Goal: Transaction & Acquisition: Purchase product/service

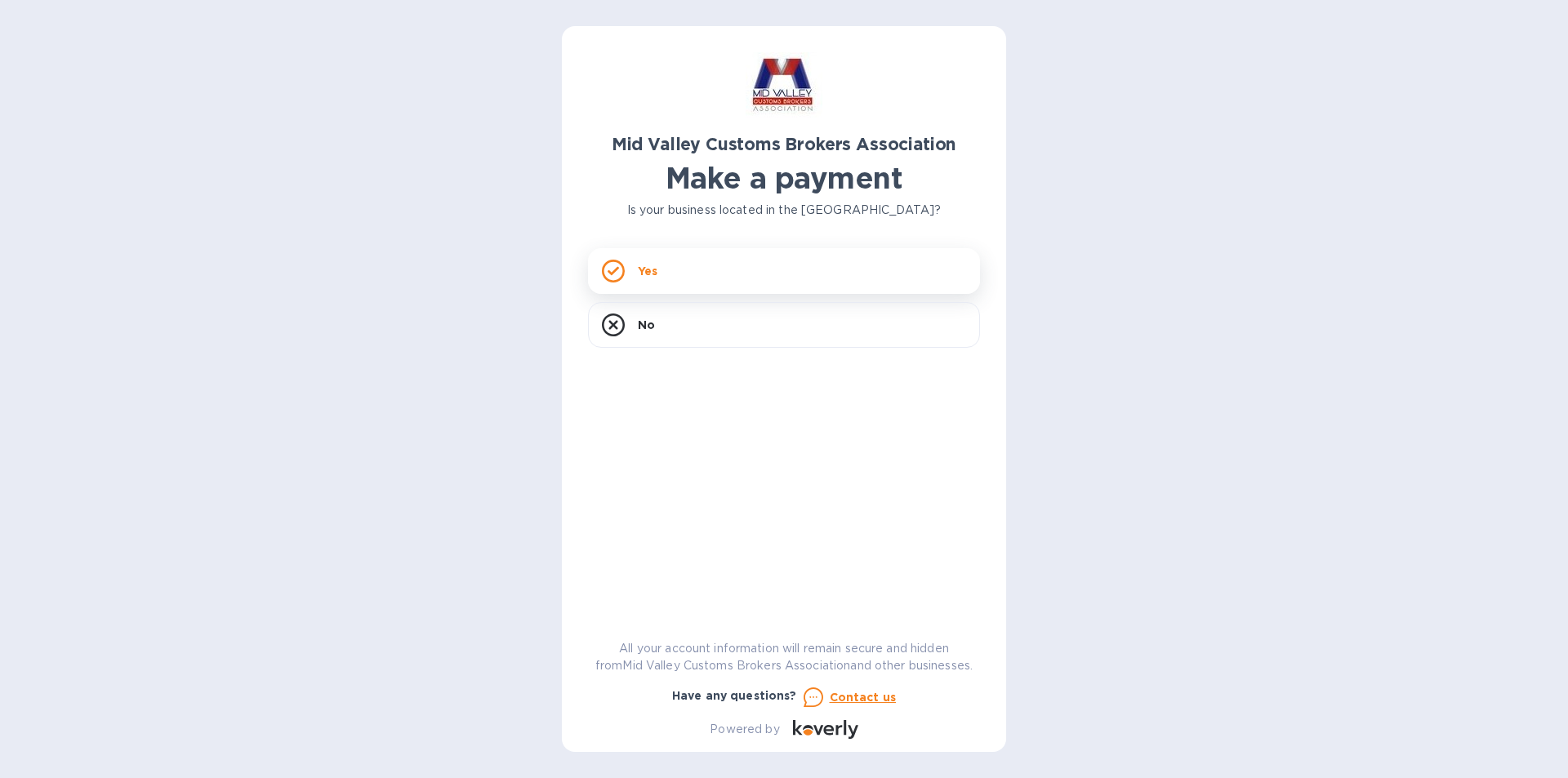
click at [610, 270] on icon at bounding box center [613, 271] width 23 height 23
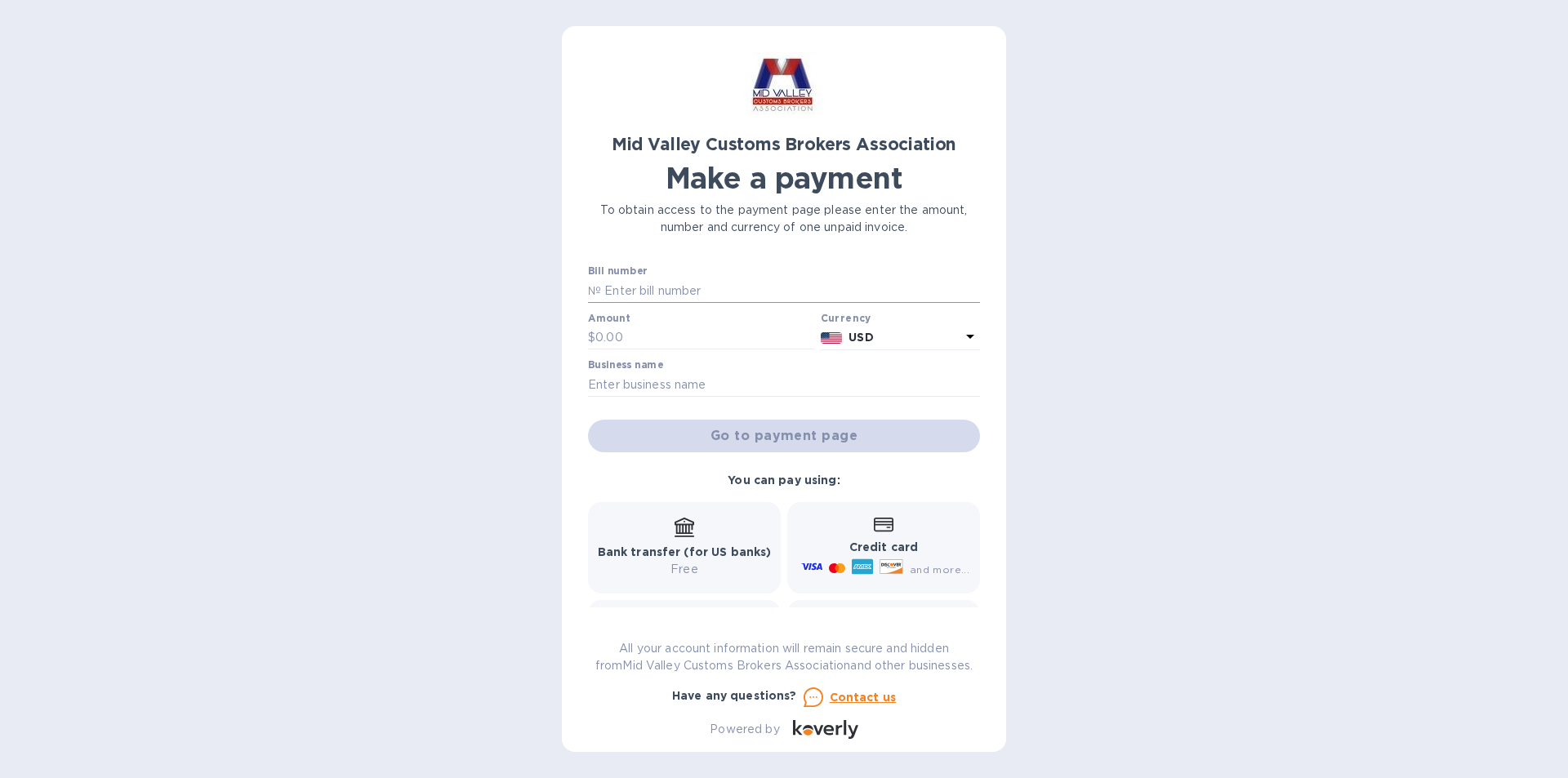
click at [613, 293] on input "text" at bounding box center [790, 290] width 379 height 24
click at [654, 297] on input "text" at bounding box center [790, 290] width 379 height 24
type input "2025-00072"
click at [612, 342] on input "text" at bounding box center [705, 337] width 219 height 24
type input "3,000"
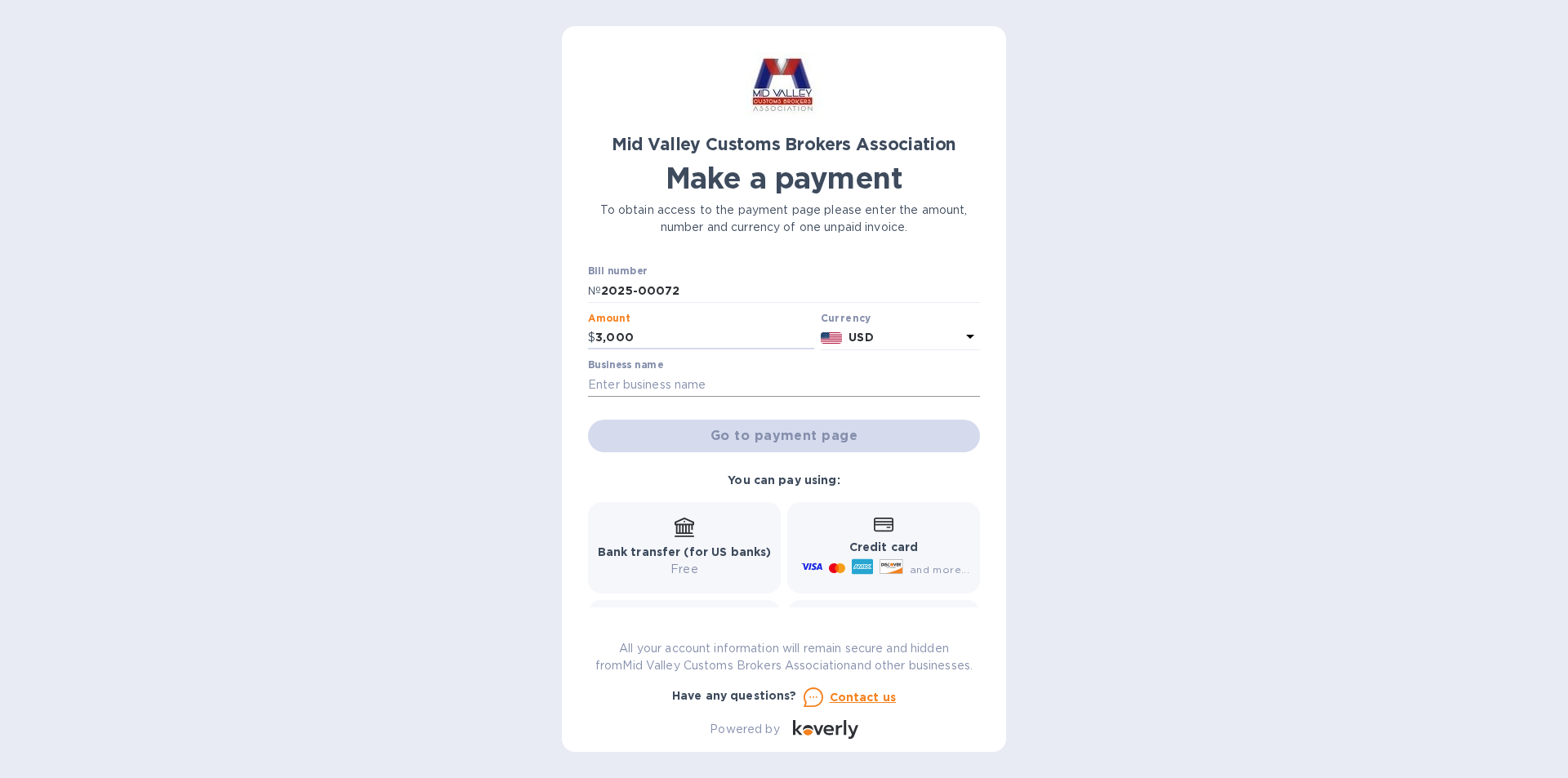
click at [663, 386] on input "text" at bounding box center [784, 384] width 392 height 24
type input "Braumiller Law Group, PLLC"
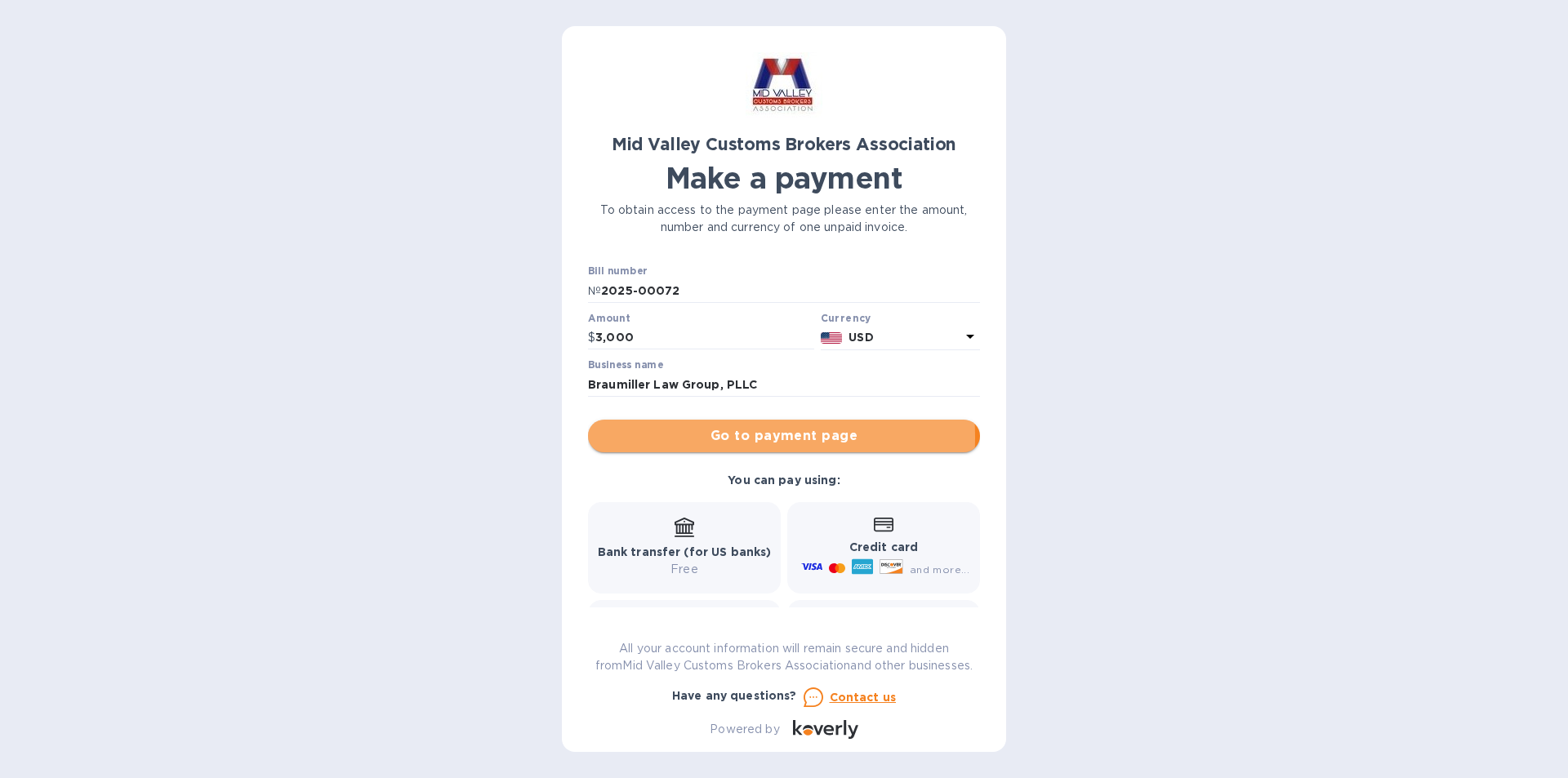
click at [683, 438] on span "Go to payment page" at bounding box center [784, 436] width 366 height 19
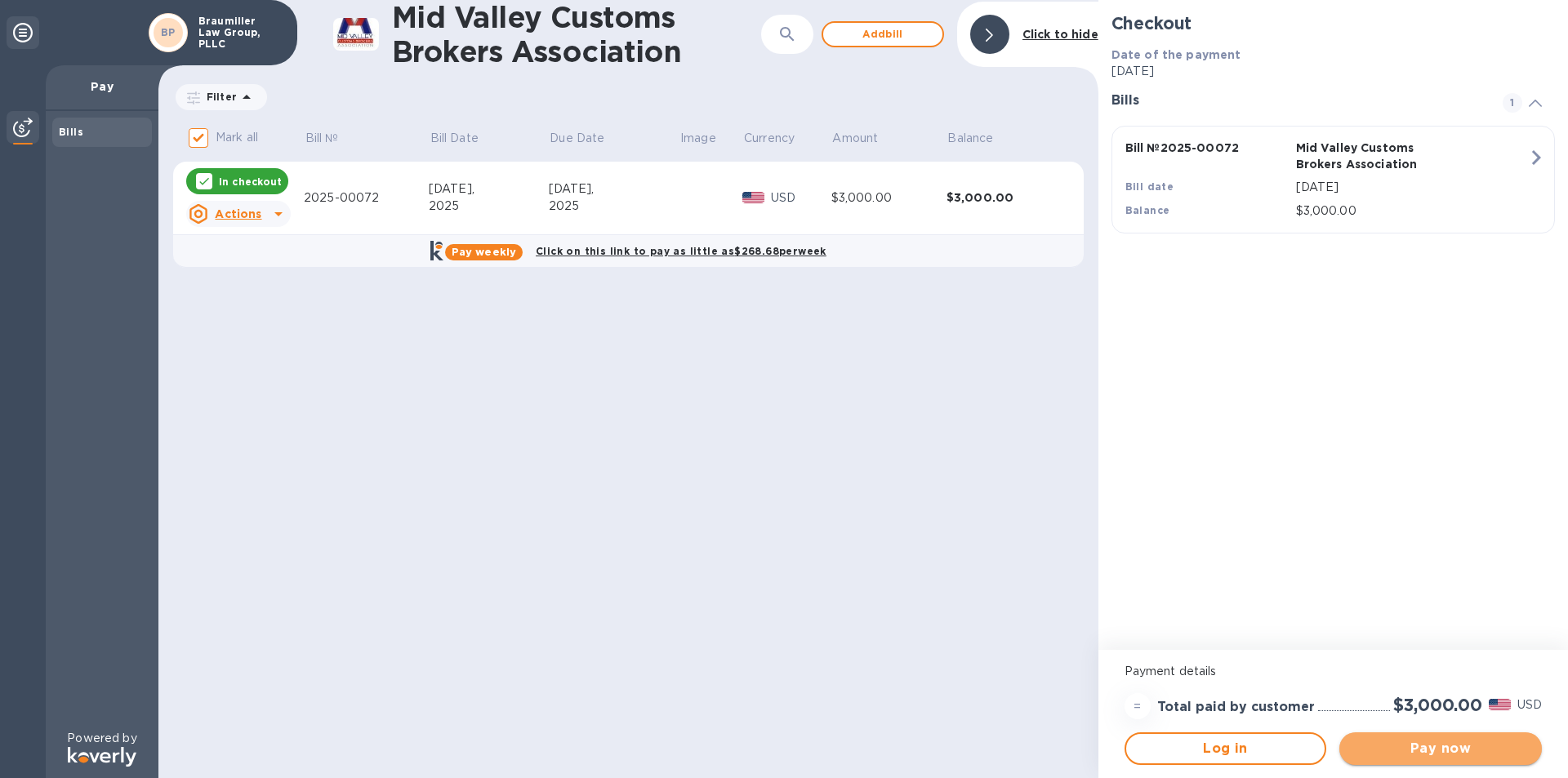
click at [1452, 737] on button "Pay now" at bounding box center [1440, 749] width 203 height 33
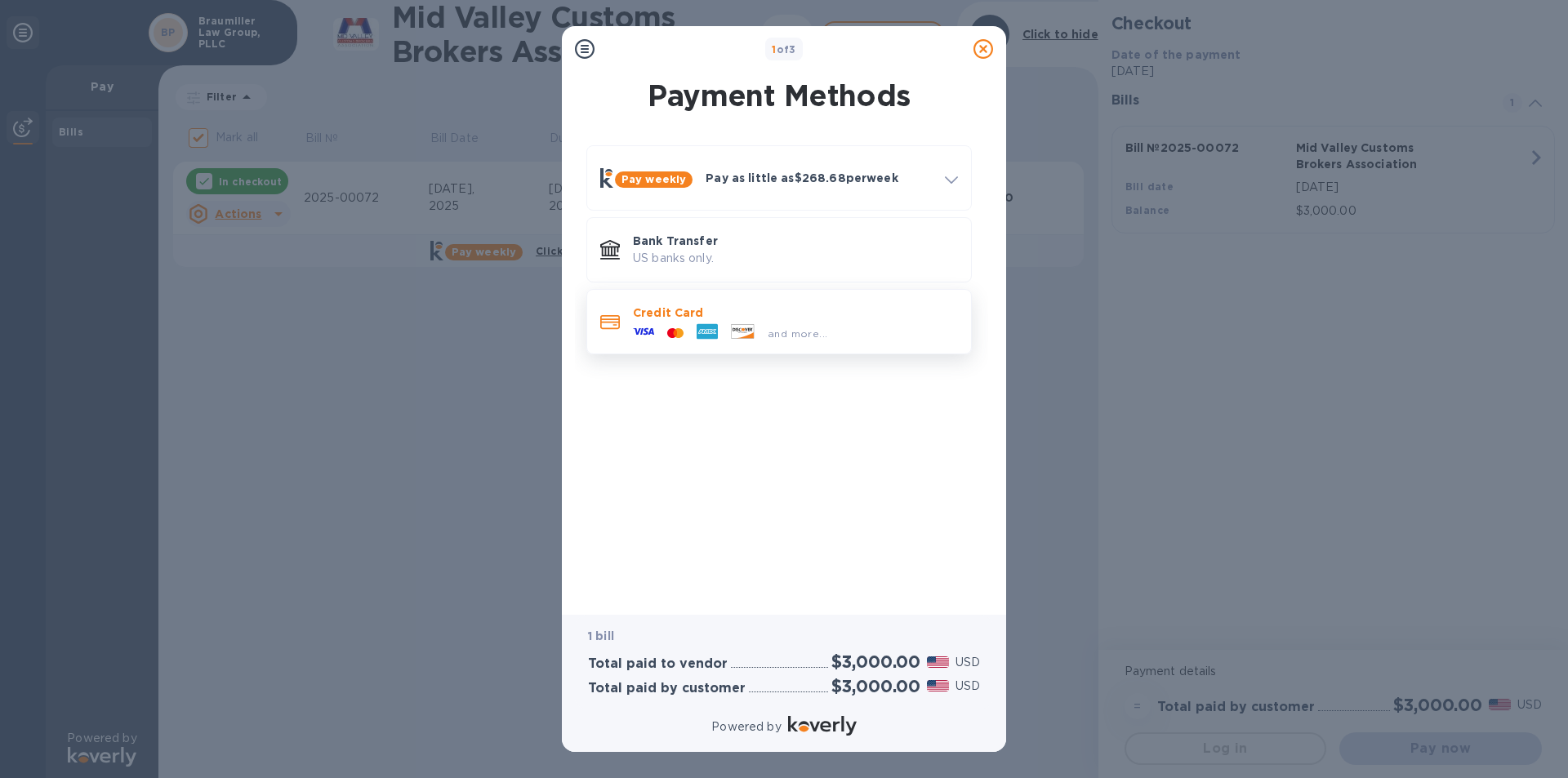
click at [735, 332] on icon at bounding box center [742, 331] width 22 height 14
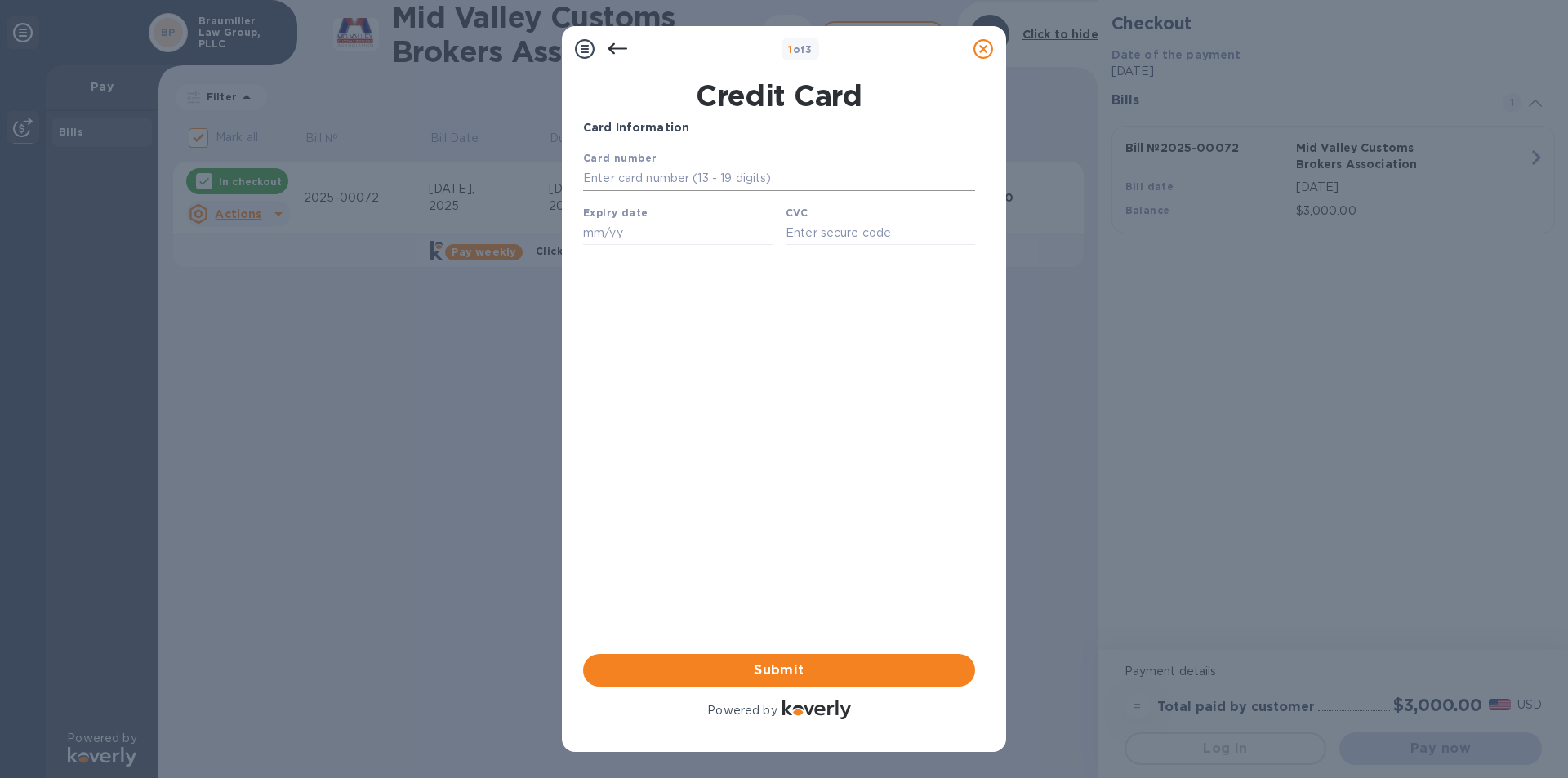
click at [625, 176] on input "text" at bounding box center [779, 178] width 392 height 24
type input "[CREDIT_CARD_NUMBER]"
type input "11/25"
type input "4363"
click at [812, 667] on span "Submit" at bounding box center [779, 670] width 366 height 19
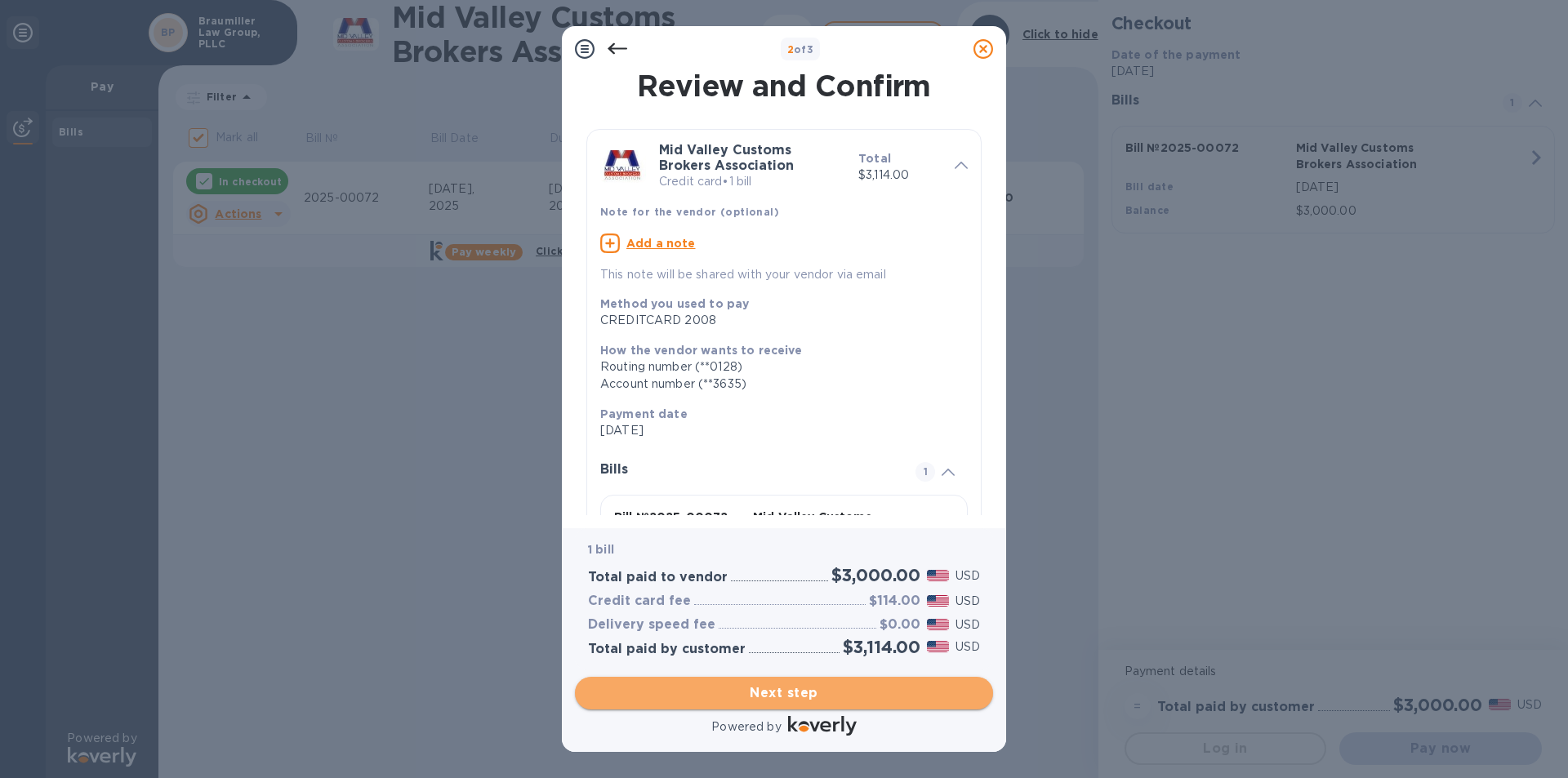
click at [795, 699] on span "Next step" at bounding box center [784, 693] width 392 height 19
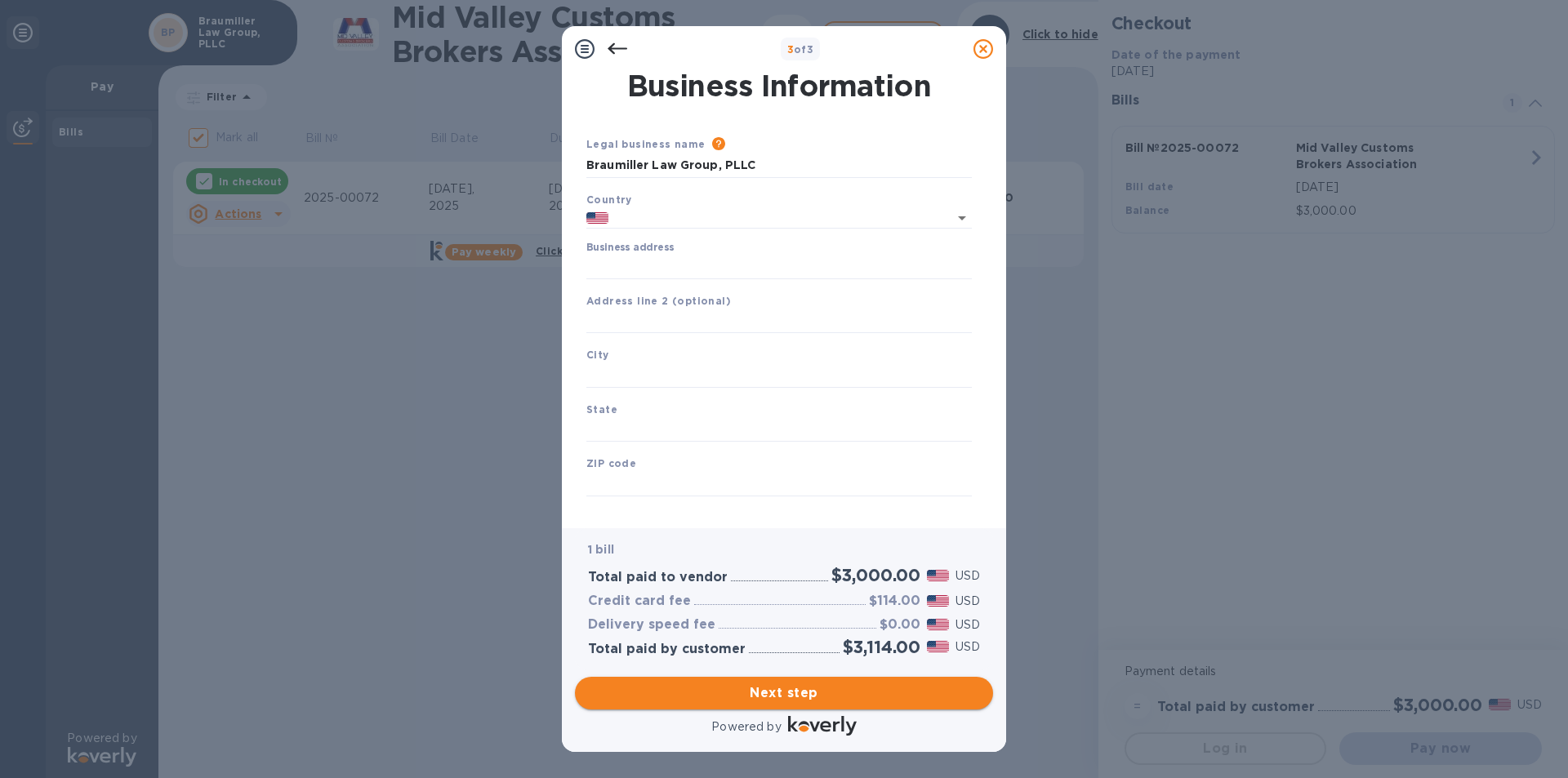
type input "[GEOGRAPHIC_DATA]"
click at [628, 260] on input "Business address" at bounding box center [779, 266] width 386 height 24
type input "[STREET_ADDRESS]"
click at [704, 313] on input "text" at bounding box center [779, 321] width 386 height 24
type input "Suite 200"
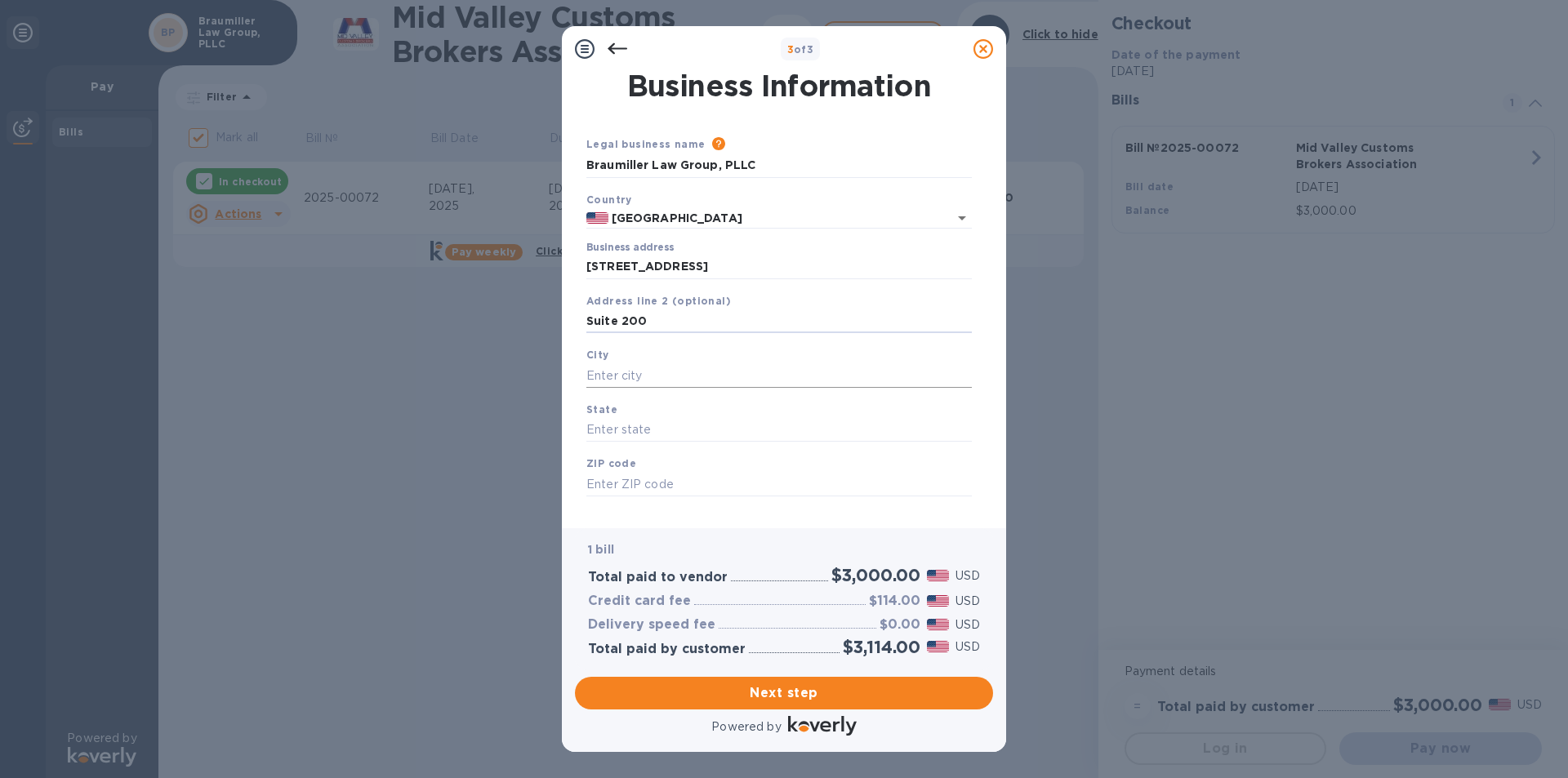
click at [606, 370] on input "text" at bounding box center [779, 375] width 386 height 24
type input "[GEOGRAPHIC_DATA]"
click at [617, 426] on input "text" at bounding box center [779, 429] width 386 height 24
type input "[US_STATE]"
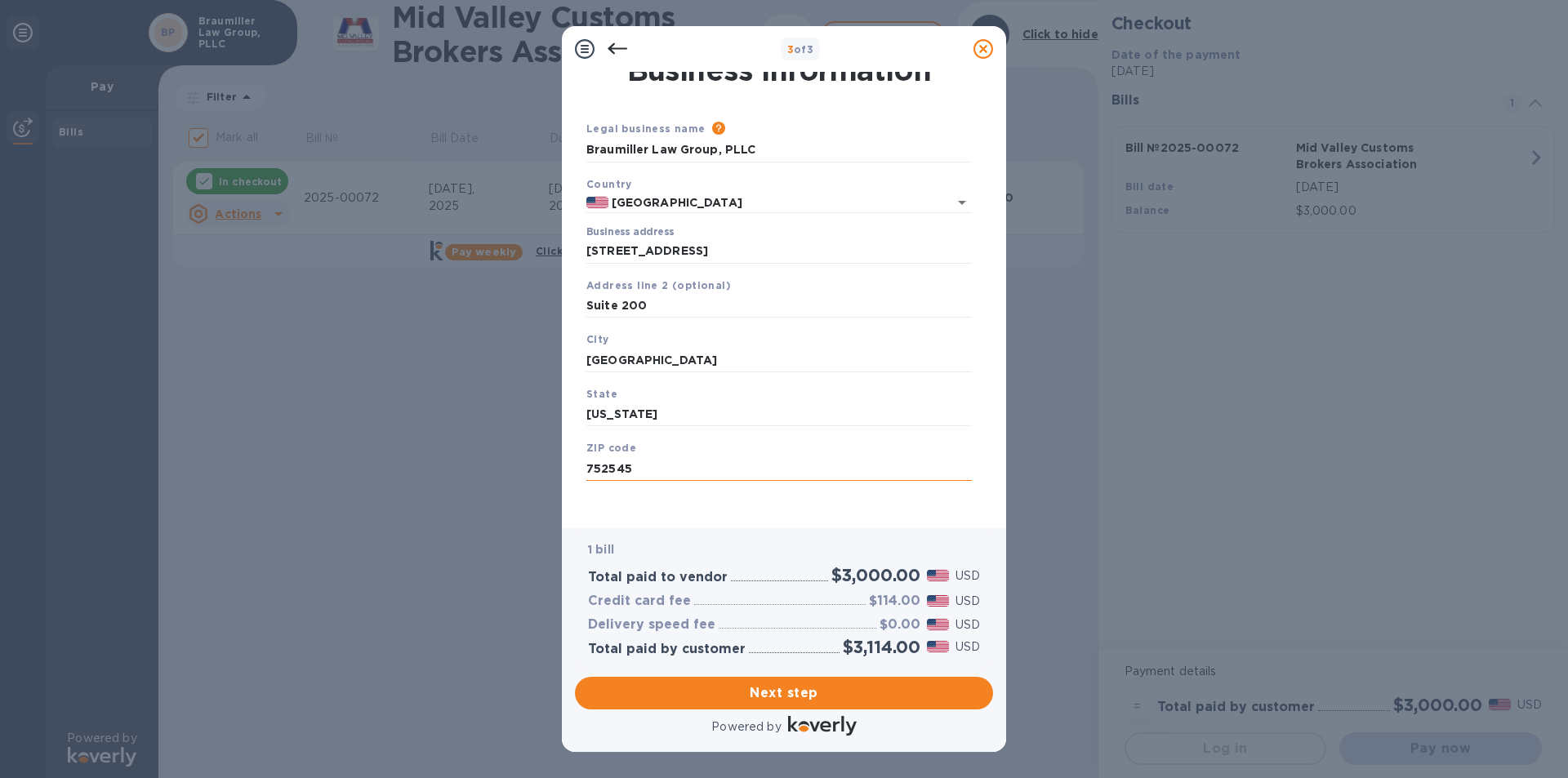
scroll to position [20, 0]
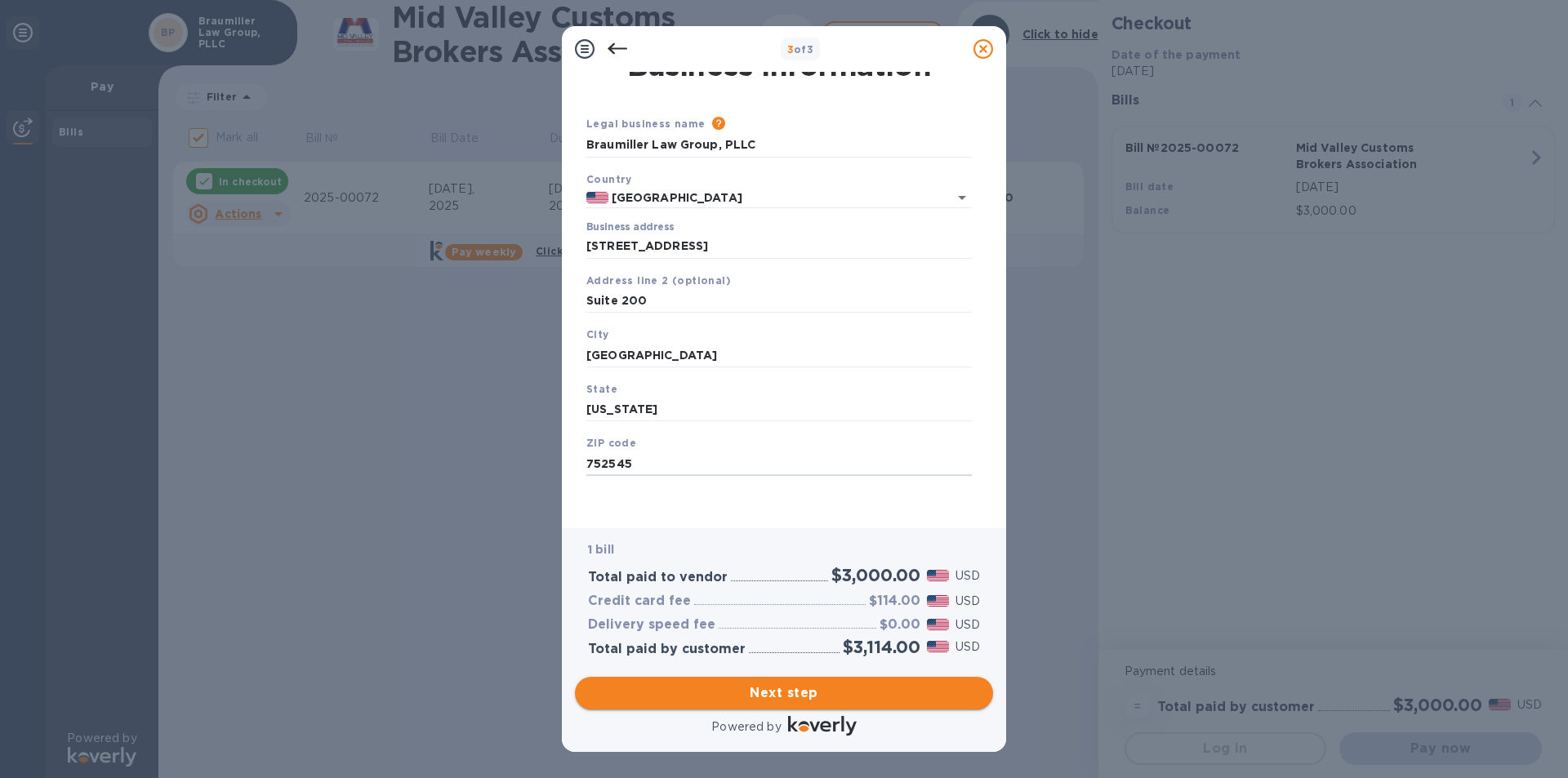
type input "752545"
click at [779, 693] on span "Next step" at bounding box center [784, 693] width 392 height 19
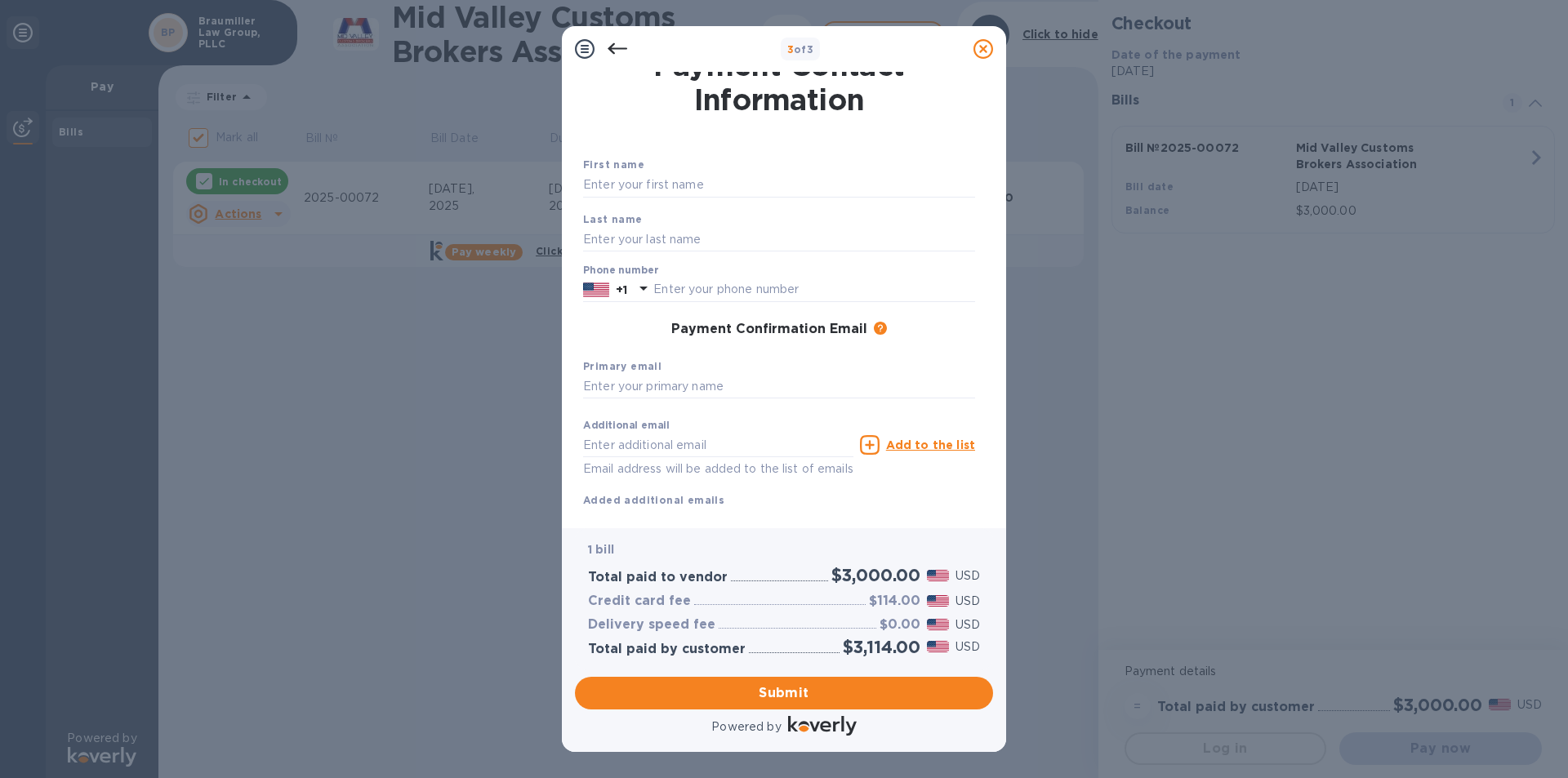
scroll to position [0, 0]
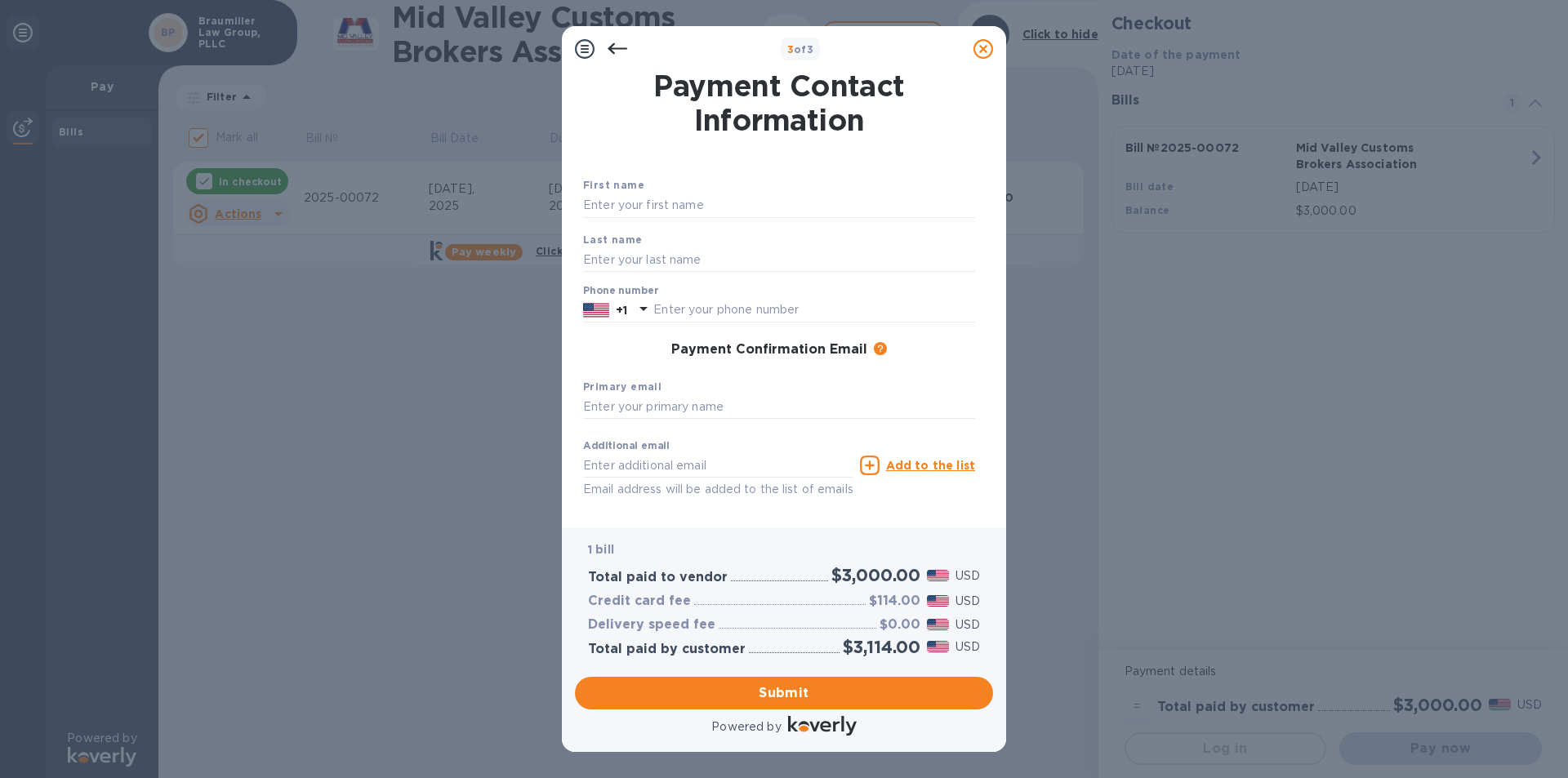
click at [607, 34] on div at bounding box center [617, 49] width 33 height 33
click at [613, 51] on icon at bounding box center [617, 49] width 19 height 12
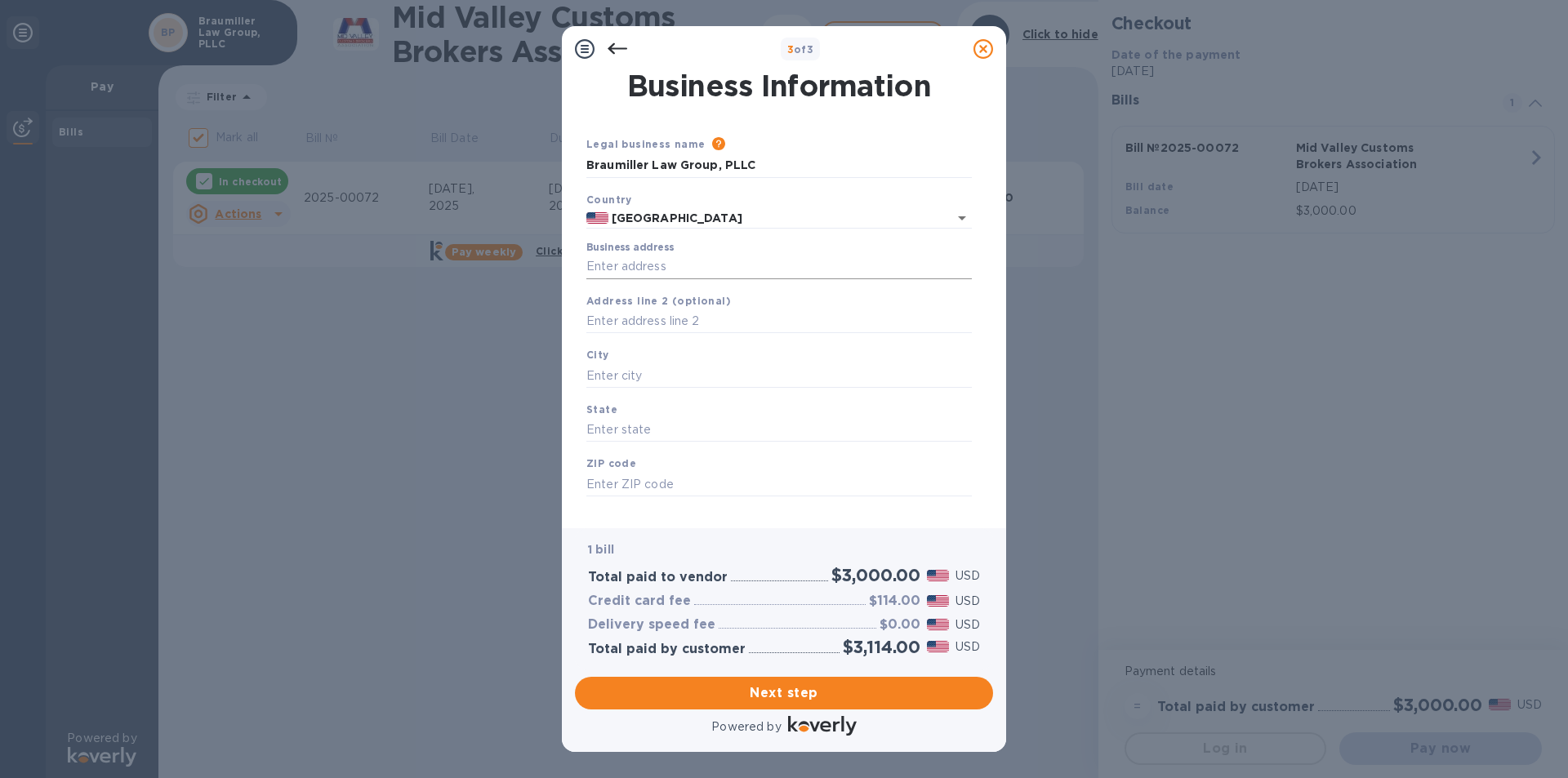
click at [649, 267] on input "Business address" at bounding box center [779, 266] width 386 height 24
type input "[STREET_ADDRESS]"
click at [648, 324] on input "text" at bounding box center [779, 321] width 386 height 24
type input "Ste 200"
click at [626, 364] on input "text" at bounding box center [779, 375] width 386 height 24
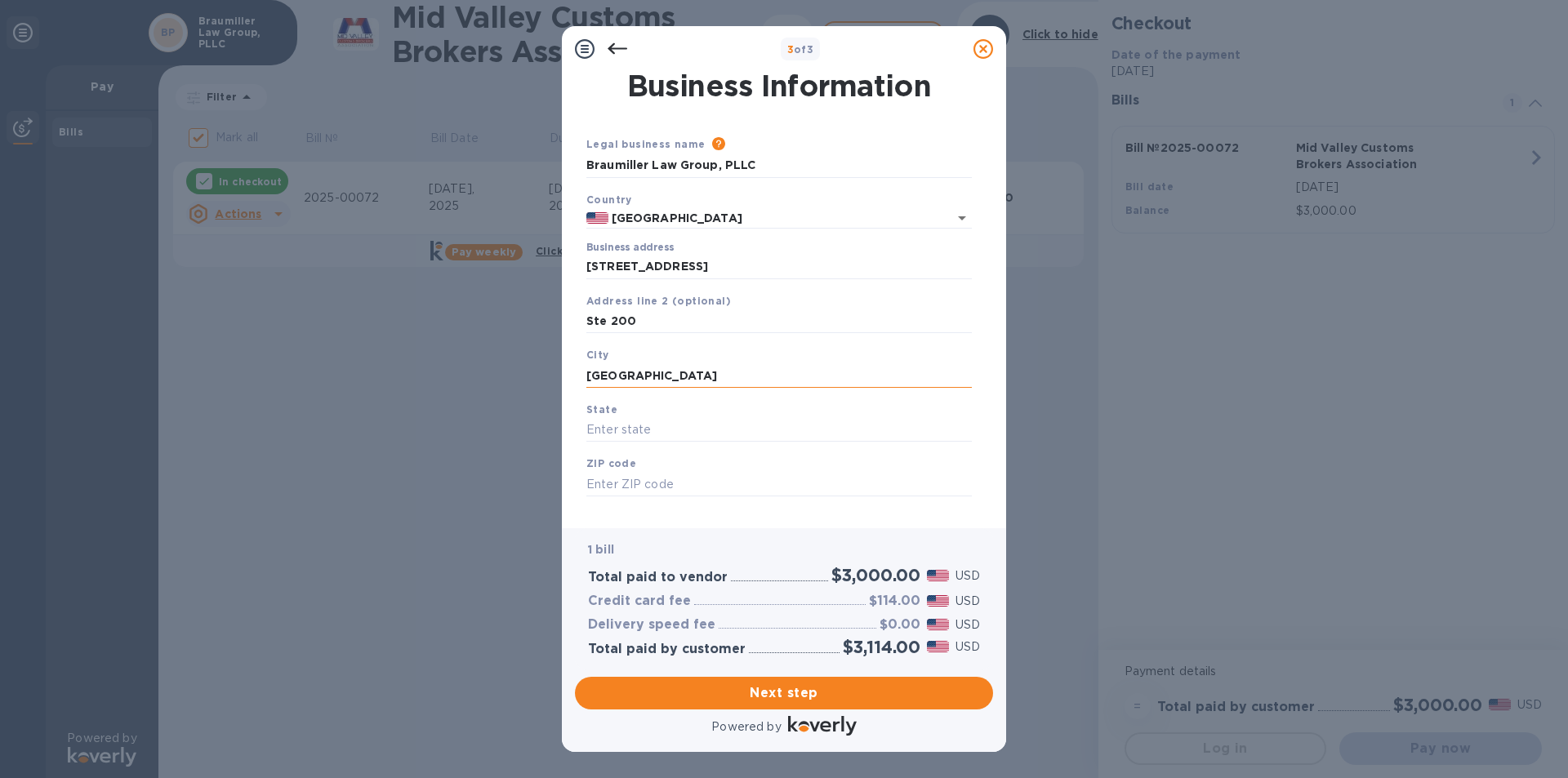
type input "[GEOGRAPHIC_DATA]"
type input "[US_STATE]"
type input "75254"
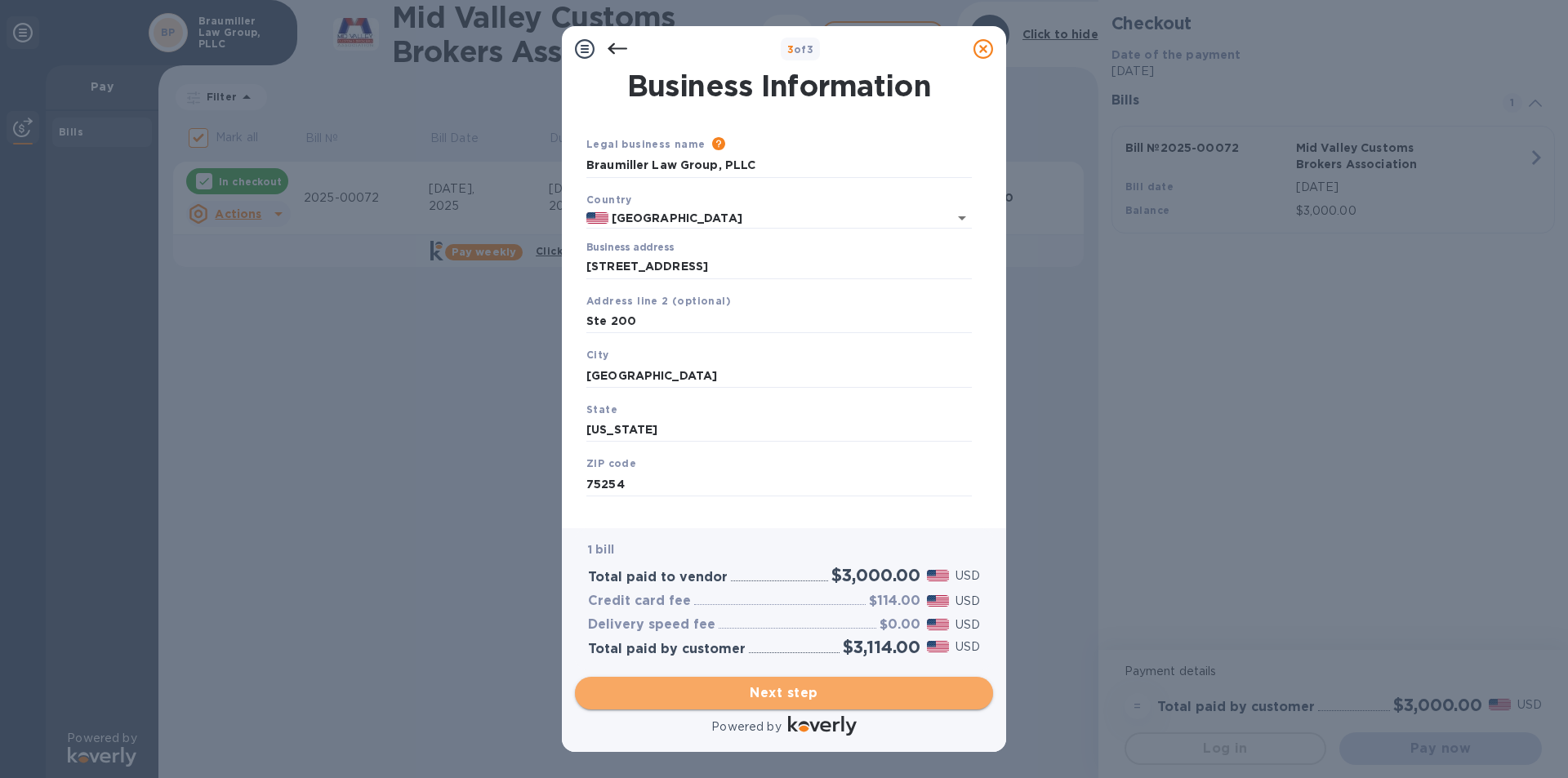
click at [784, 693] on span "Next step" at bounding box center [784, 693] width 392 height 19
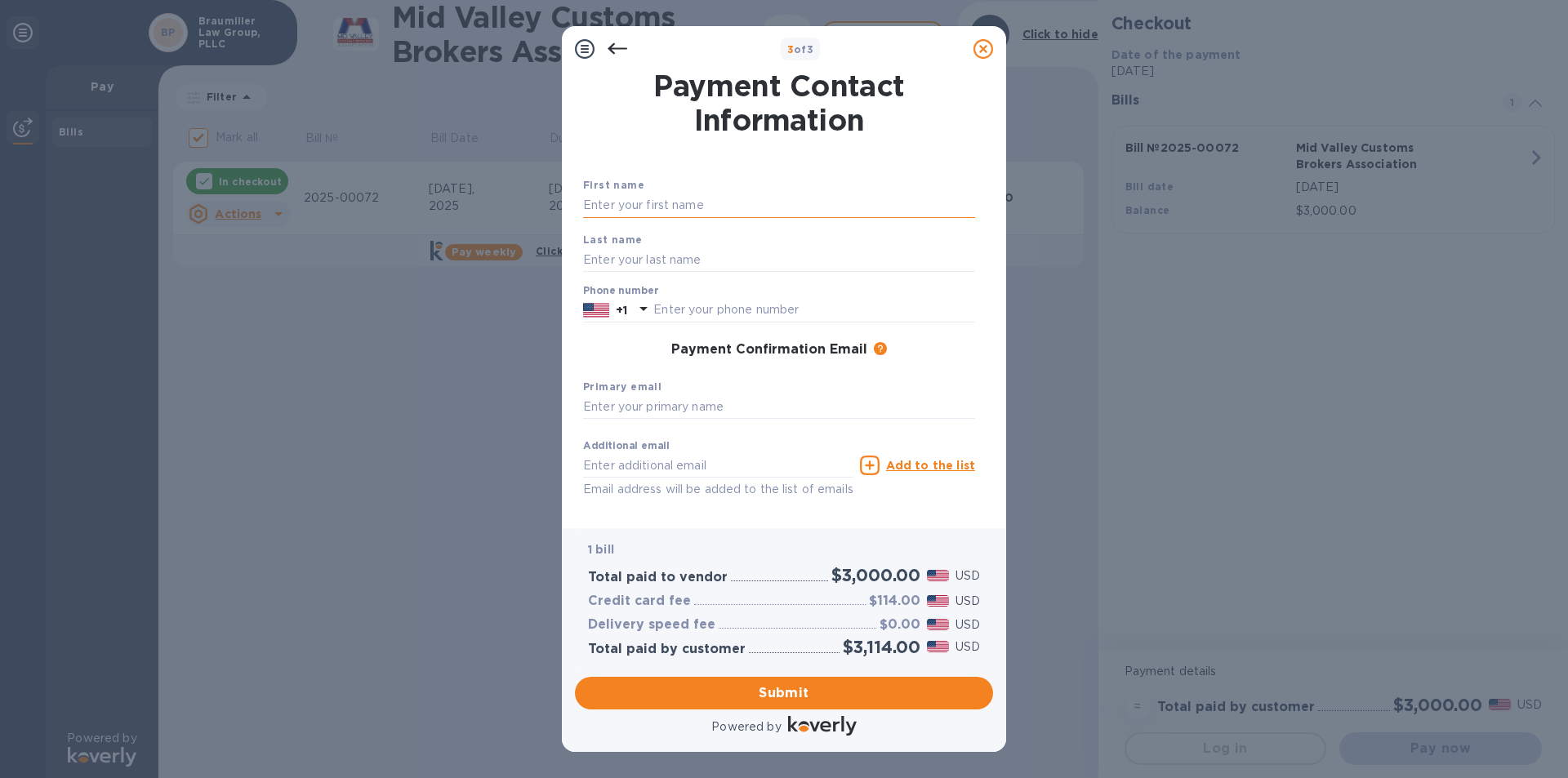
click at [642, 203] on input "text" at bounding box center [779, 205] width 392 height 24
type input "[PERSON_NAME]"
type input "2143489306"
type input "[PERSON_NAME][EMAIL_ADDRESS][DOMAIN_NAME]"
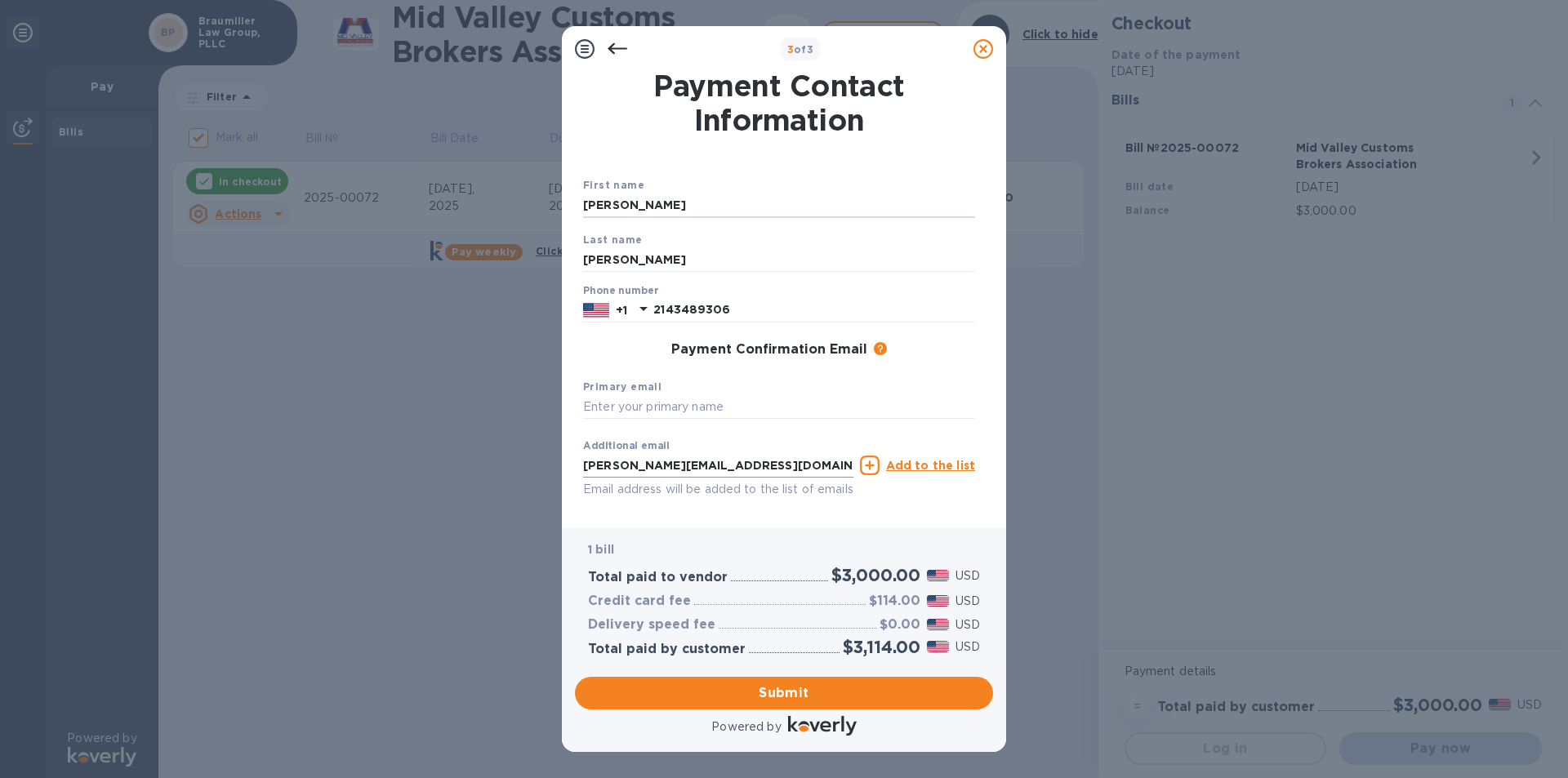
click at [589, 470] on input "[PERSON_NAME][EMAIL_ADDRESS][DOMAIN_NAME]" at bounding box center [718, 465] width 270 height 24
click at [624, 401] on input "text" at bounding box center [779, 407] width 392 height 24
paste input "[PERSON_NAME][EMAIL_ADDRESS][DOMAIN_NAME]"
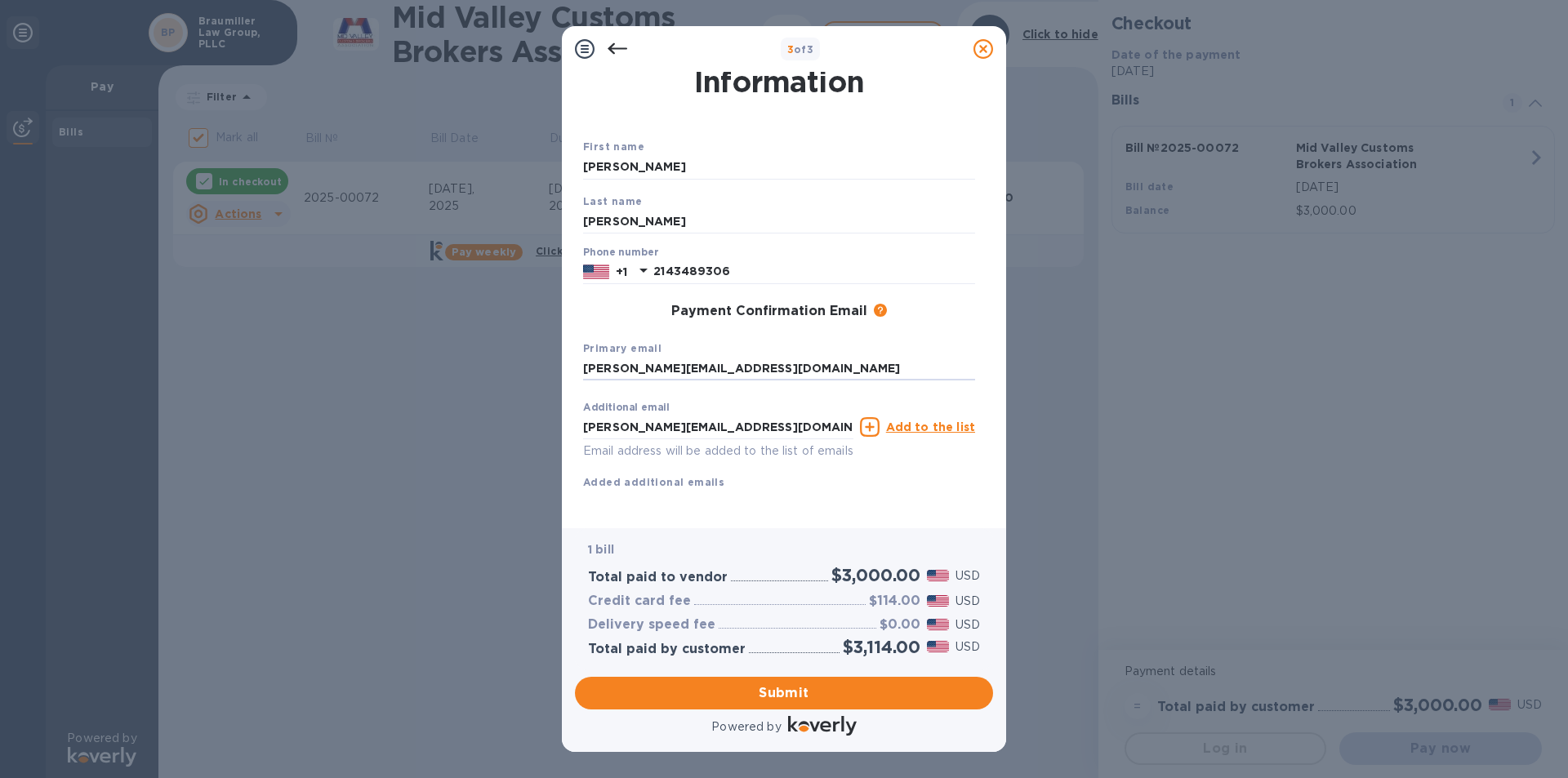
scroll to position [59, 0]
type input "[PERSON_NAME][EMAIL_ADDRESS][DOMAIN_NAME]"
drag, startPoint x: 761, startPoint y: 414, endPoint x: 340, endPoint y: 386, distance: 421.9
click at [391, 387] on div "3 of 3 Payment Contact Information First name [PERSON_NAME] Last name [PERSON_N…" at bounding box center [784, 389] width 1568 height 778
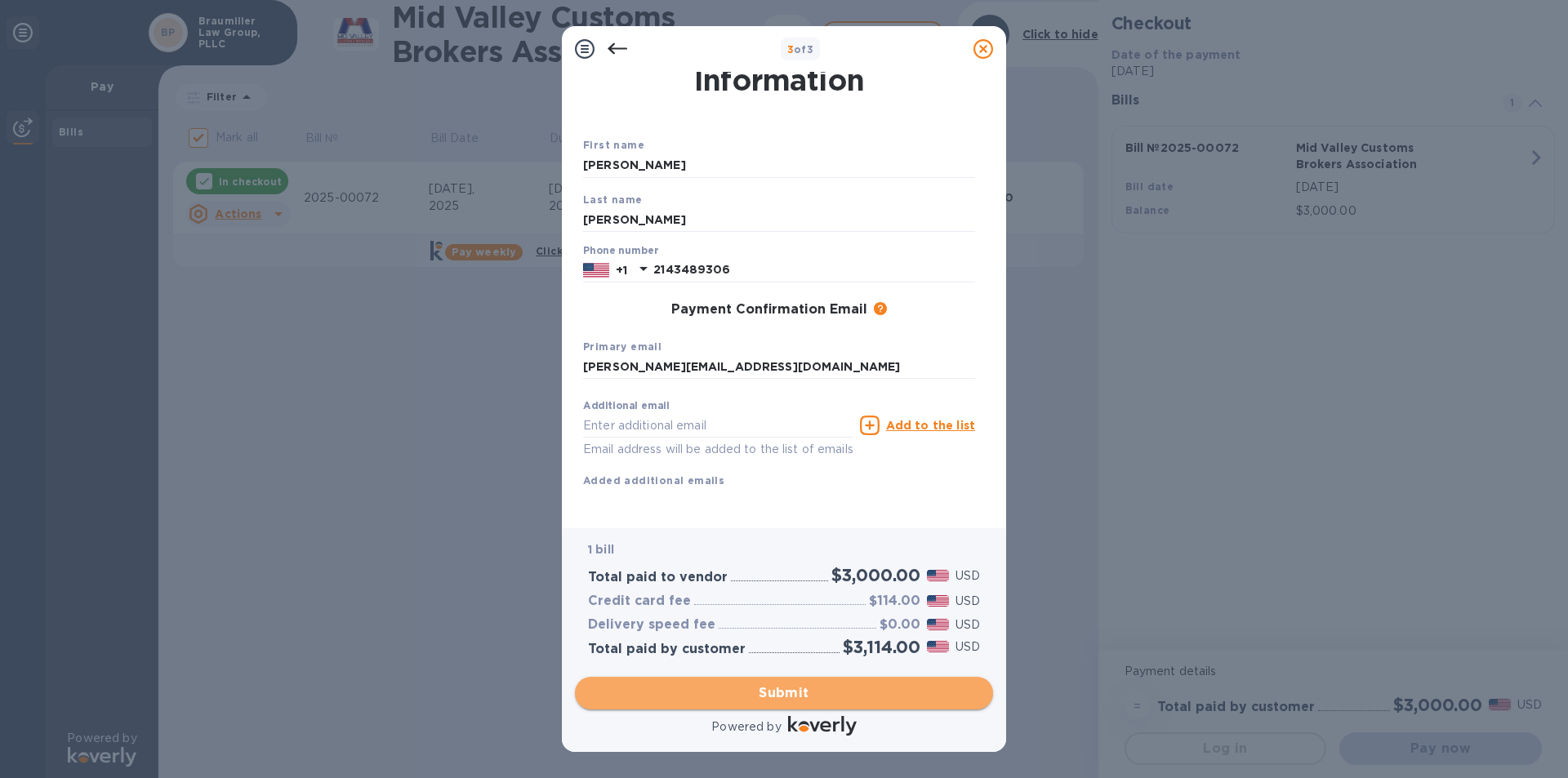
click at [763, 687] on span "Submit" at bounding box center [784, 693] width 392 height 19
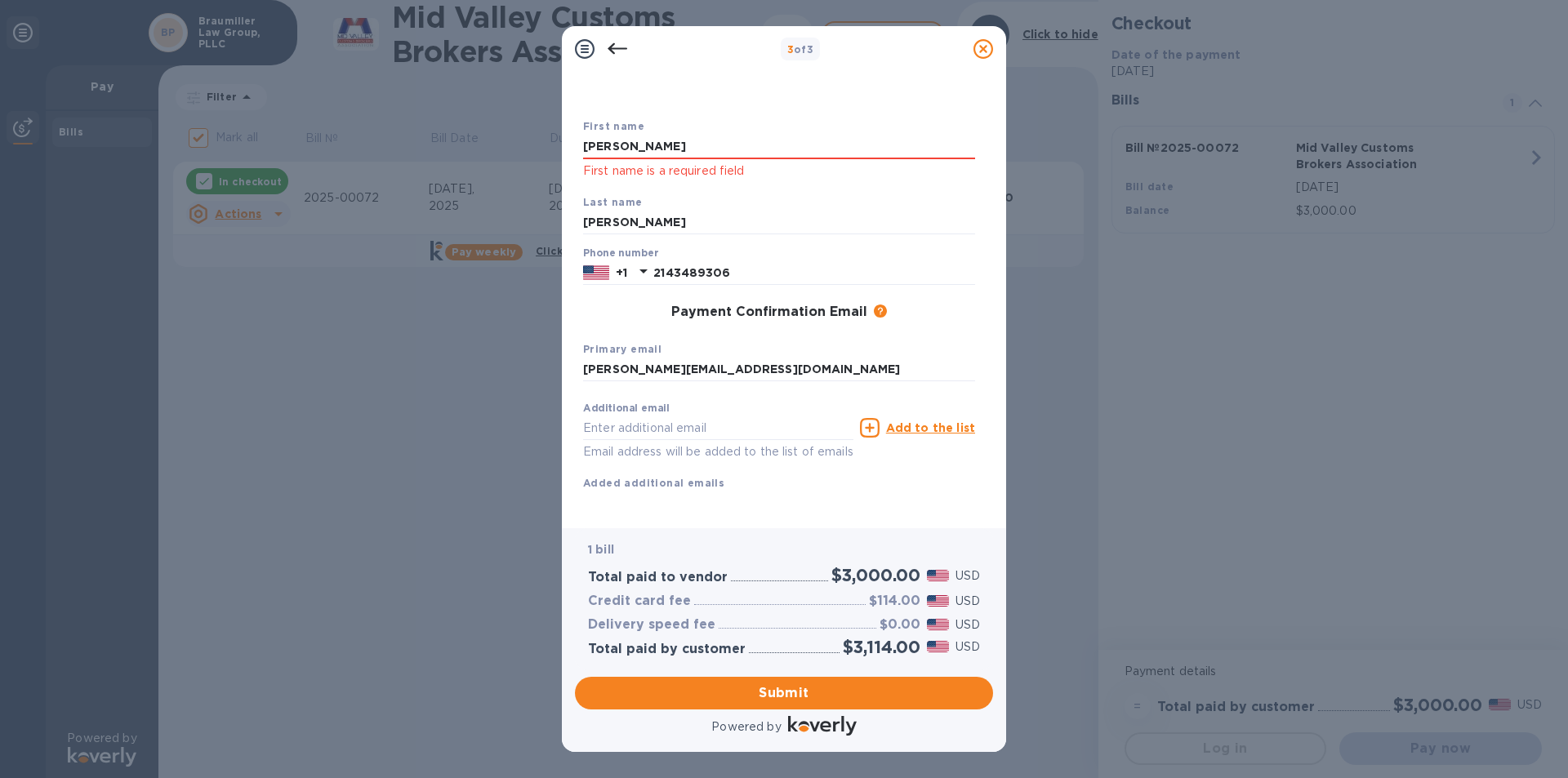
scroll to position [0, 0]
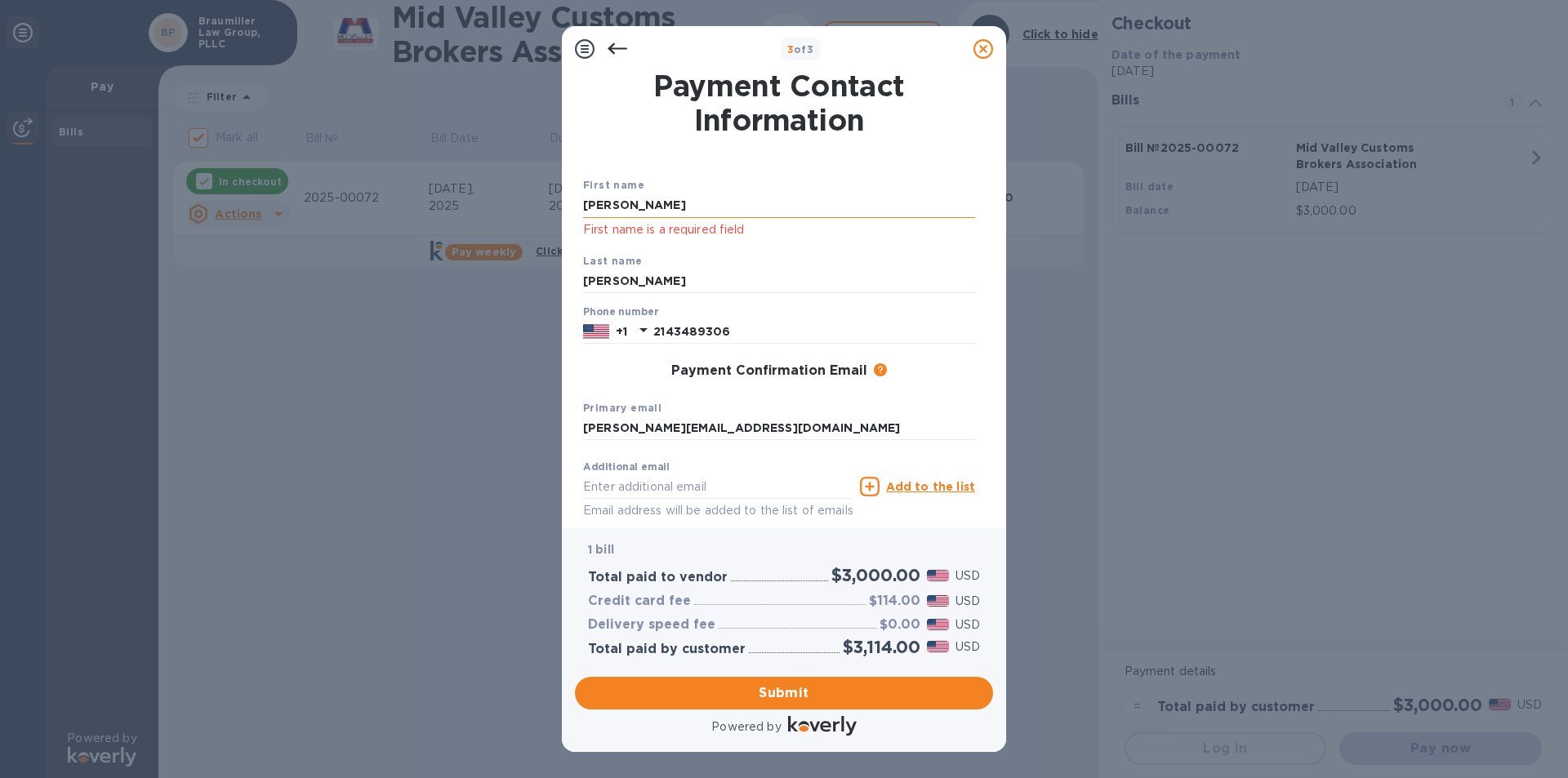
click at [643, 197] on input "[PERSON_NAME]" at bounding box center [779, 205] width 392 height 24
click at [621, 357] on div "Payment Confirmation Email The added email addresses will be used to send the p…" at bounding box center [779, 371] width 405 height 29
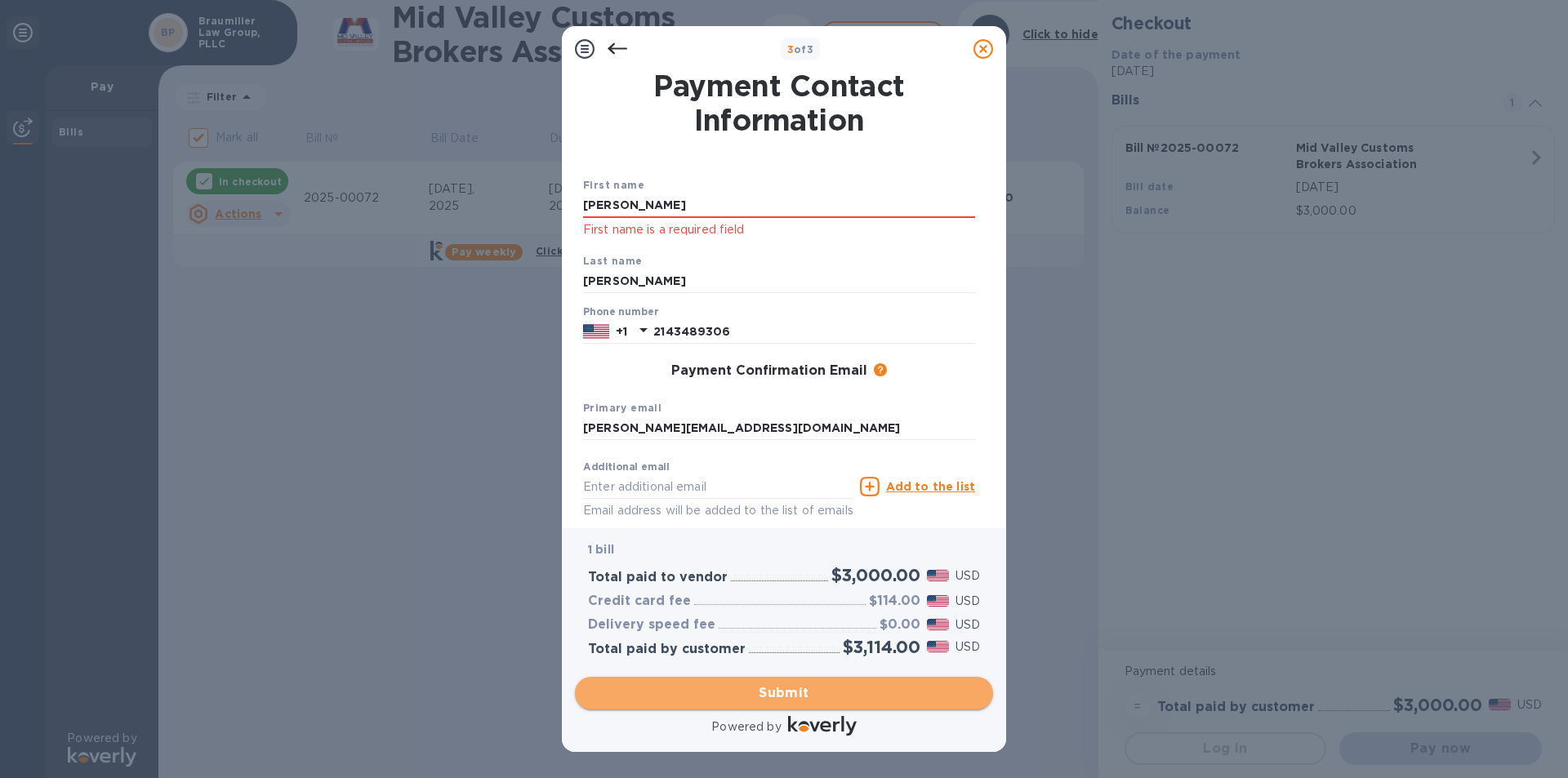
click at [797, 688] on span "Submit" at bounding box center [784, 693] width 392 height 19
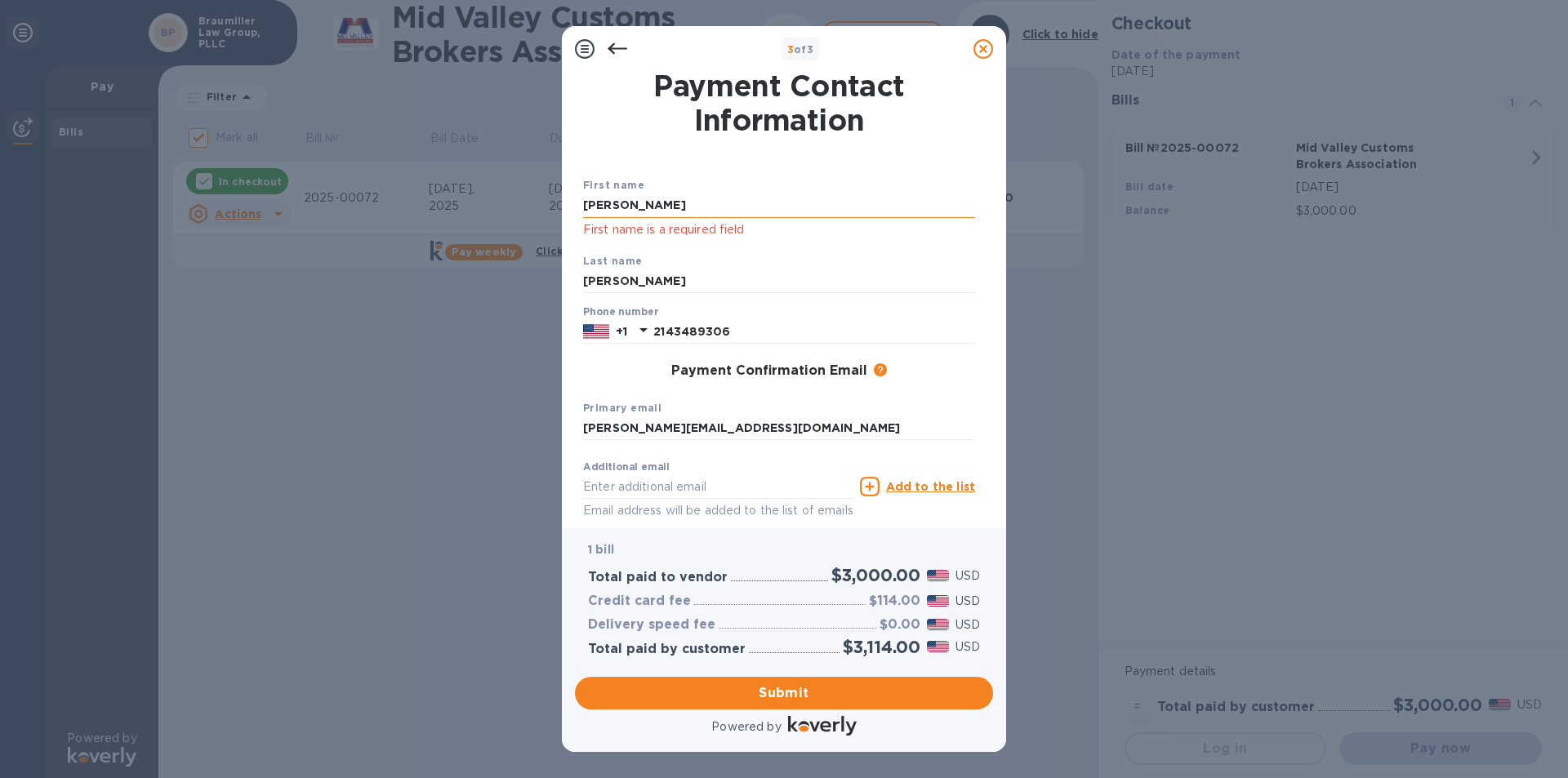
click at [638, 196] on input "[PERSON_NAME]" at bounding box center [779, 205] width 392 height 24
type input "T"
type input "[PERSON_NAME]"
click at [682, 195] on input "[PERSON_NAME]" at bounding box center [779, 205] width 392 height 24
drag, startPoint x: 621, startPoint y: 277, endPoint x: 205, endPoint y: 221, distance: 419.8
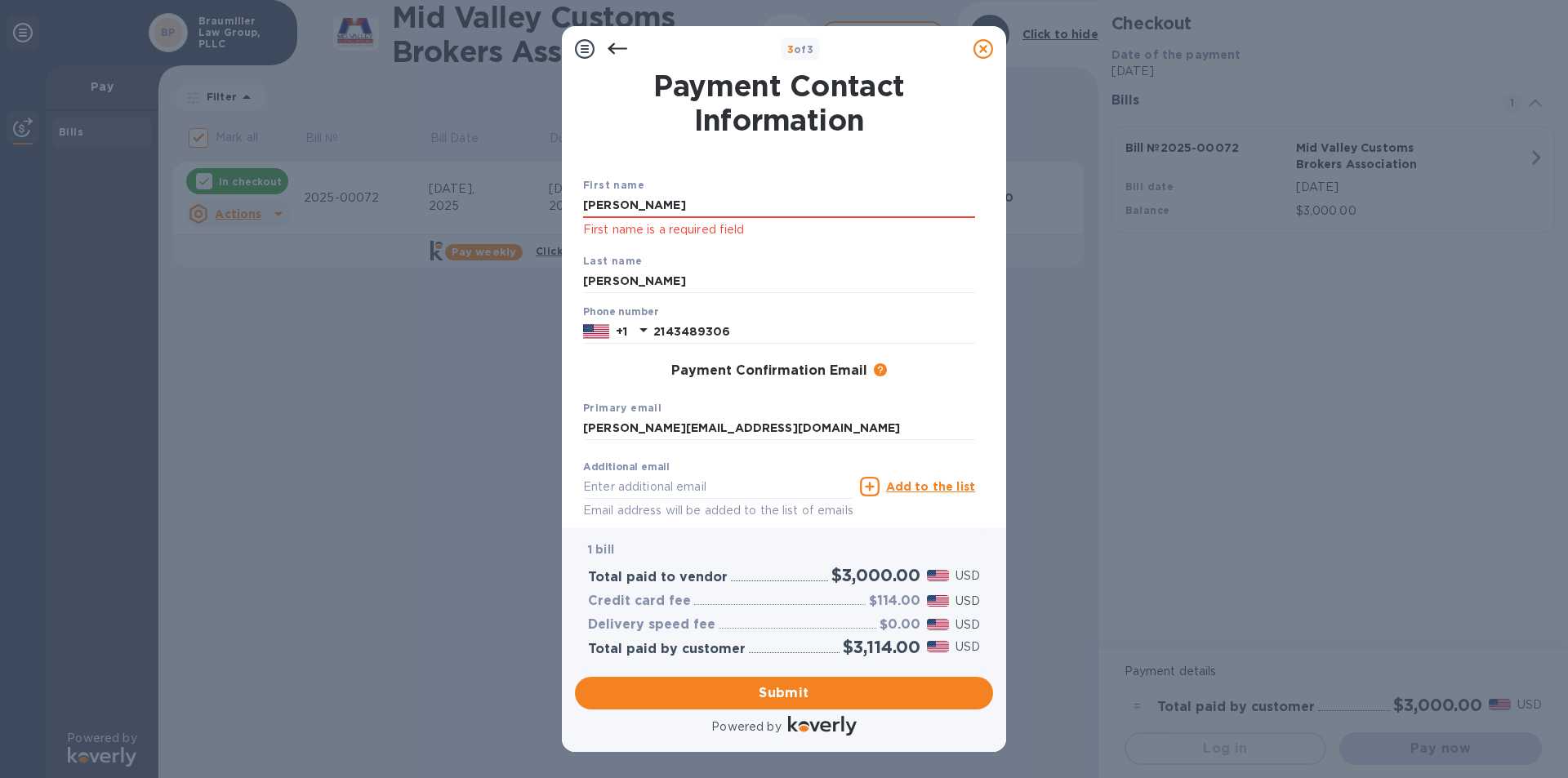
click at [528, 261] on div "3 of 3 Payment Contact Information First name [PERSON_NAME] First name is a req…" at bounding box center [784, 389] width 1568 height 778
type input "[PERSON_NAME]"
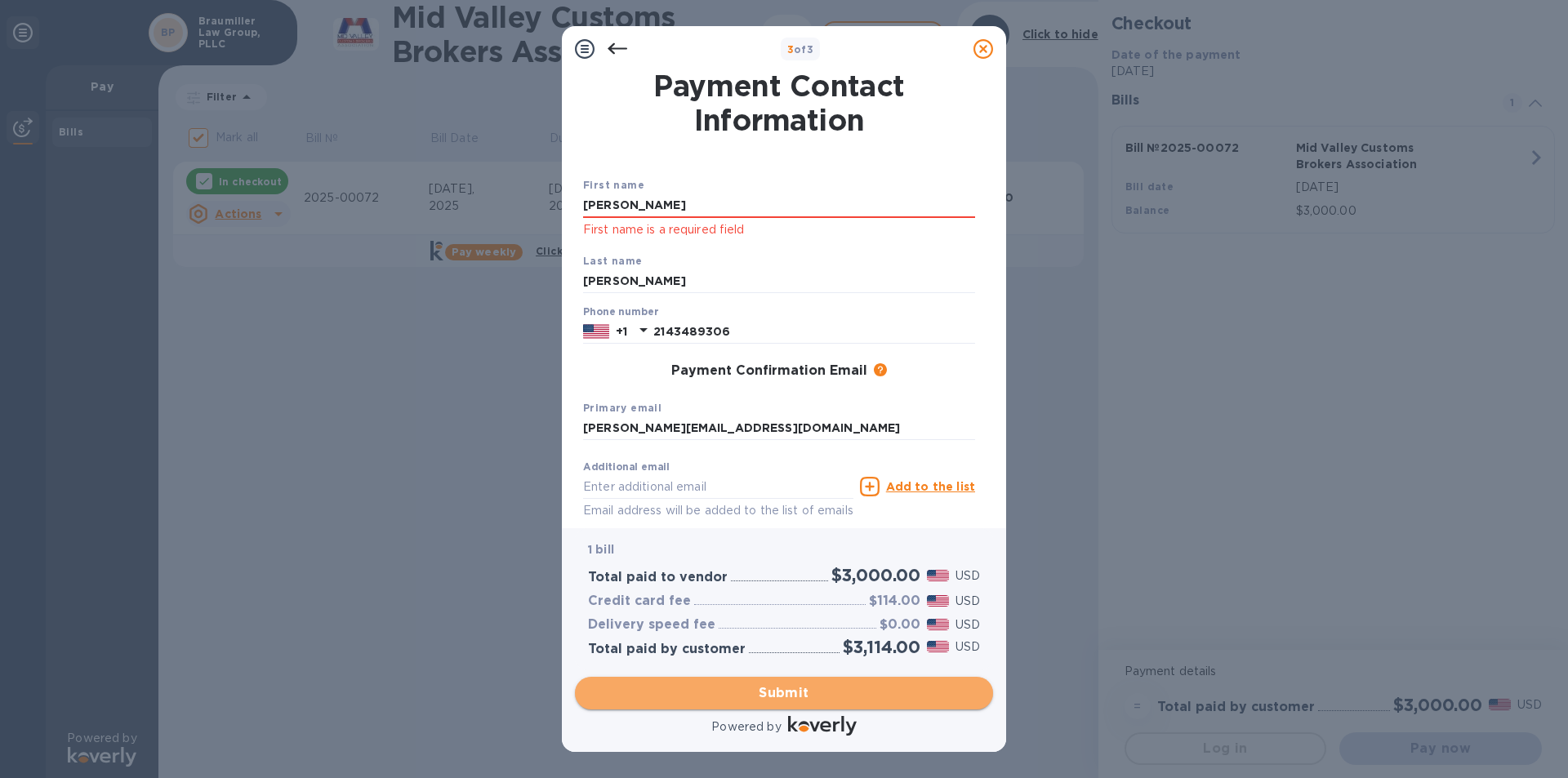
click at [790, 697] on span "Submit" at bounding box center [784, 693] width 392 height 19
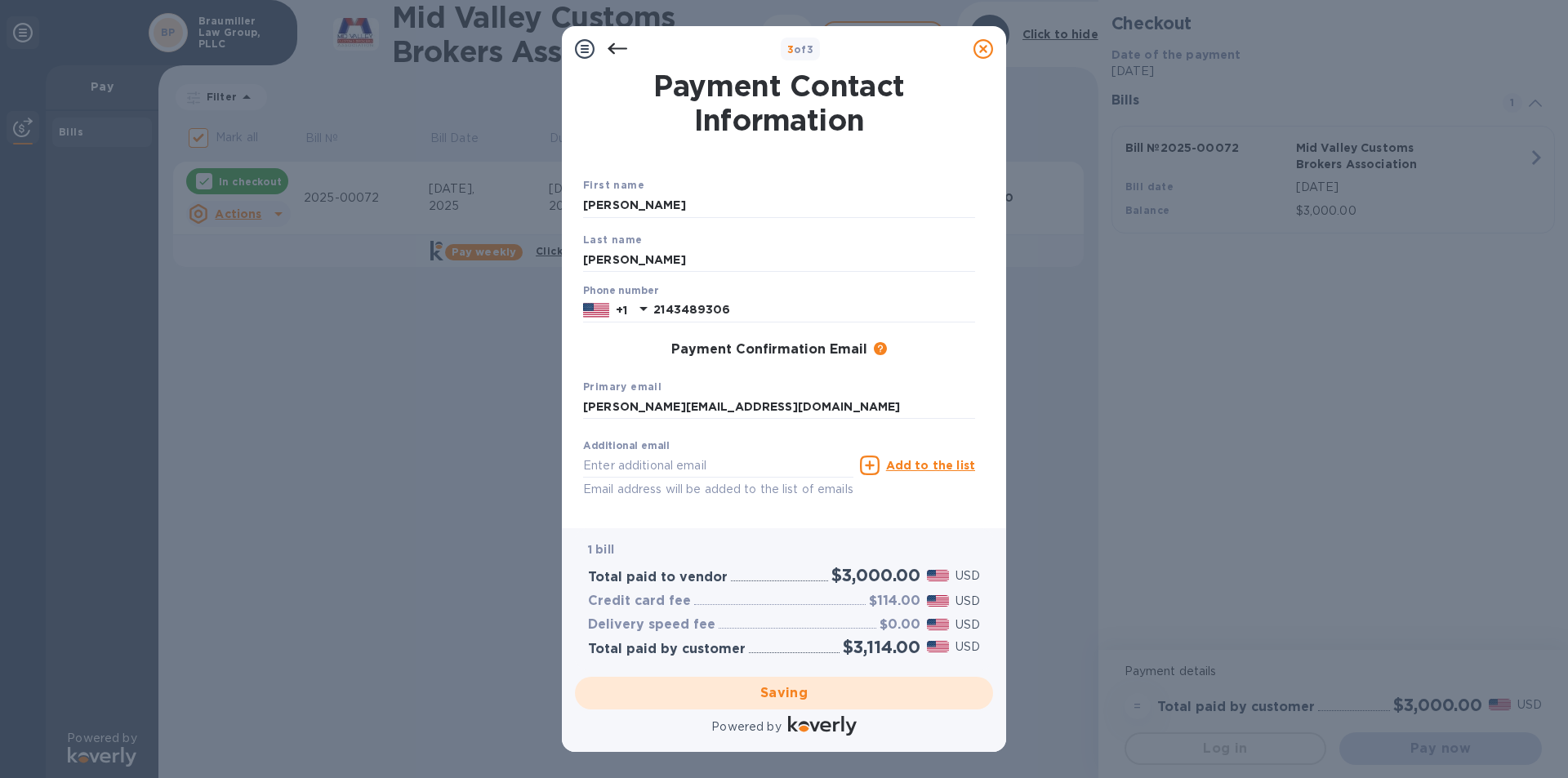
checkbox input "false"
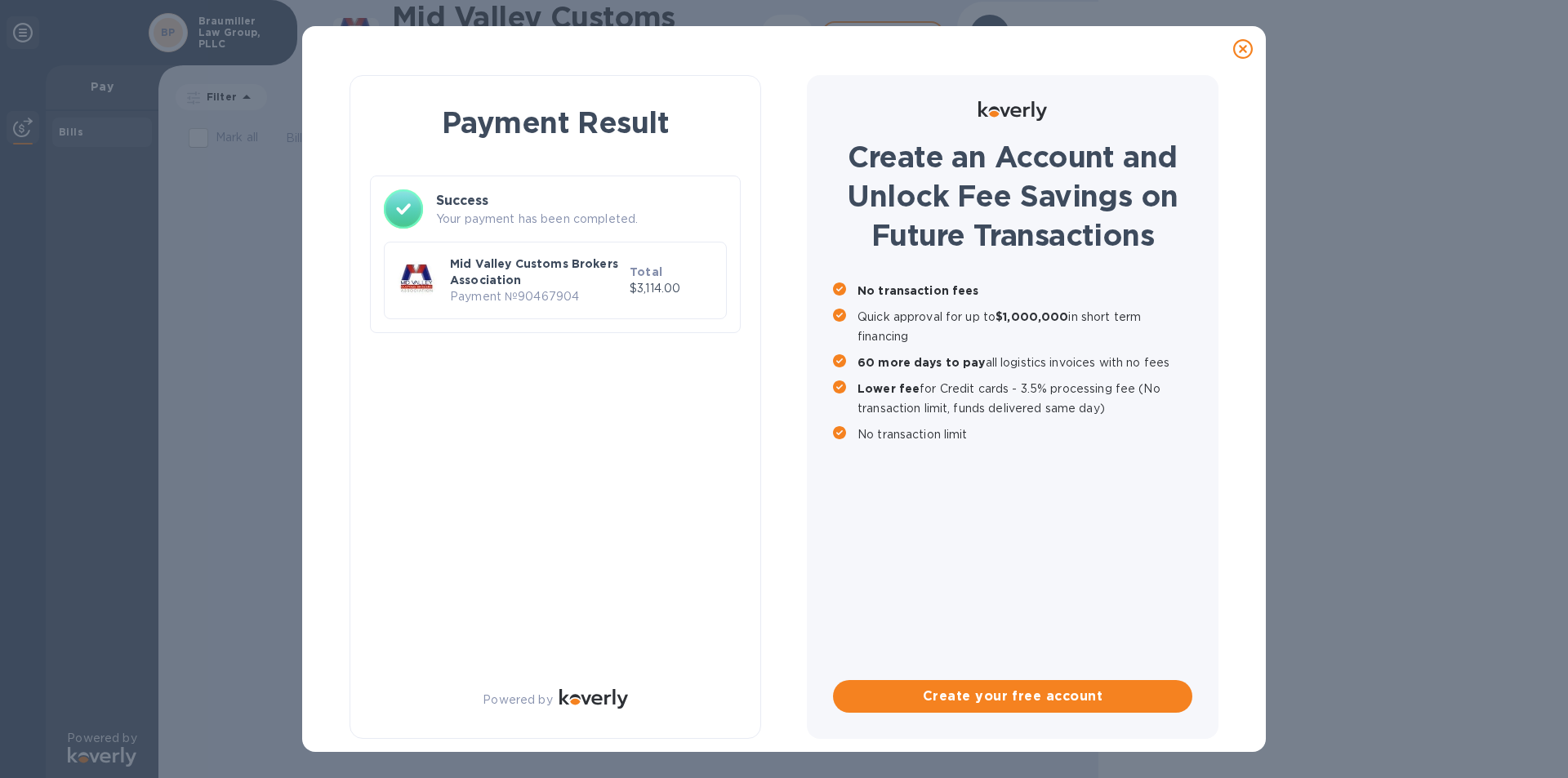
click at [1254, 40] on div at bounding box center [1243, 49] width 33 height 33
